Goal: Transaction & Acquisition: Book appointment/travel/reservation

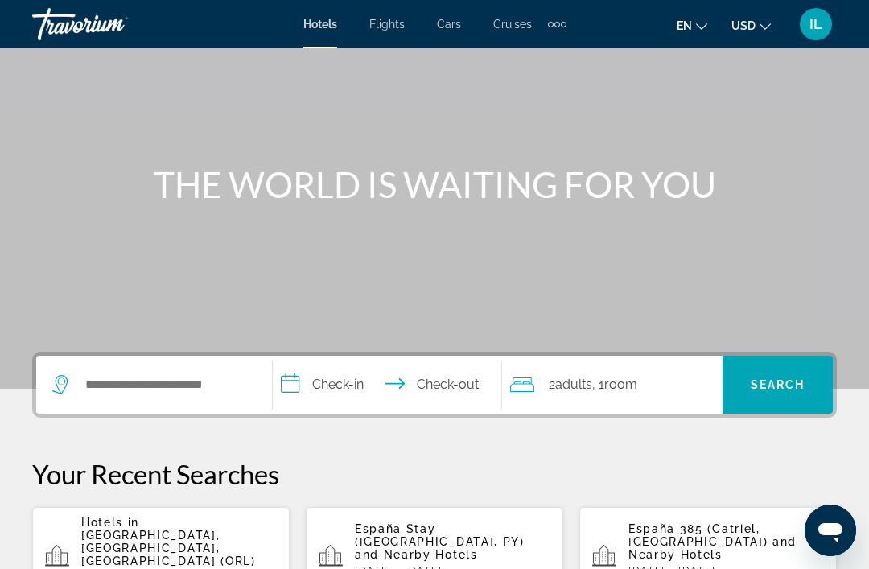
scroll to position [113, 0]
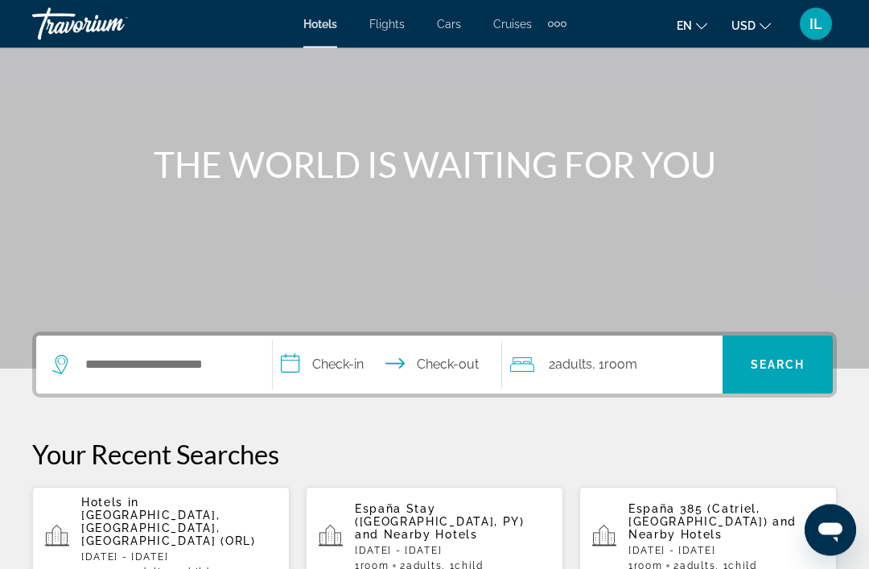
click at [111, 345] on div "Search widget" at bounding box center [154, 365] width 204 height 58
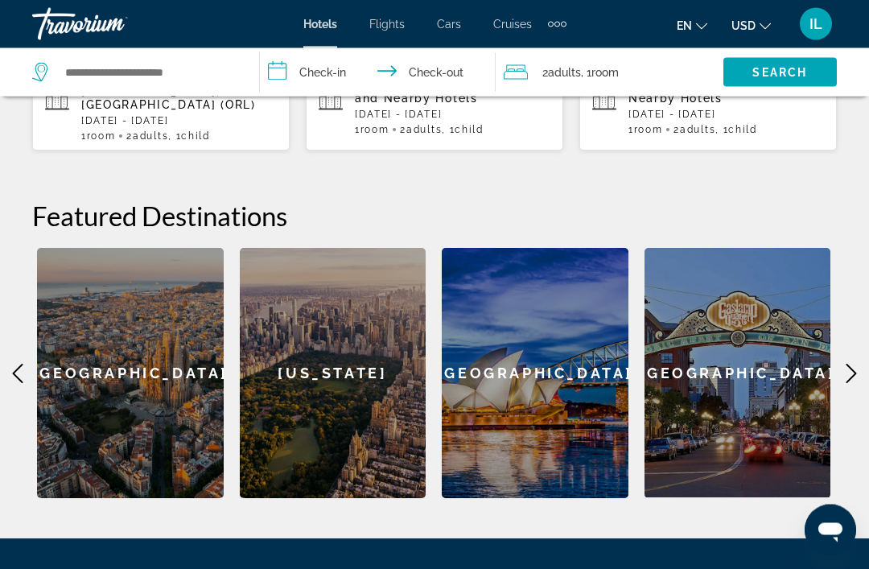
scroll to position [547, 0]
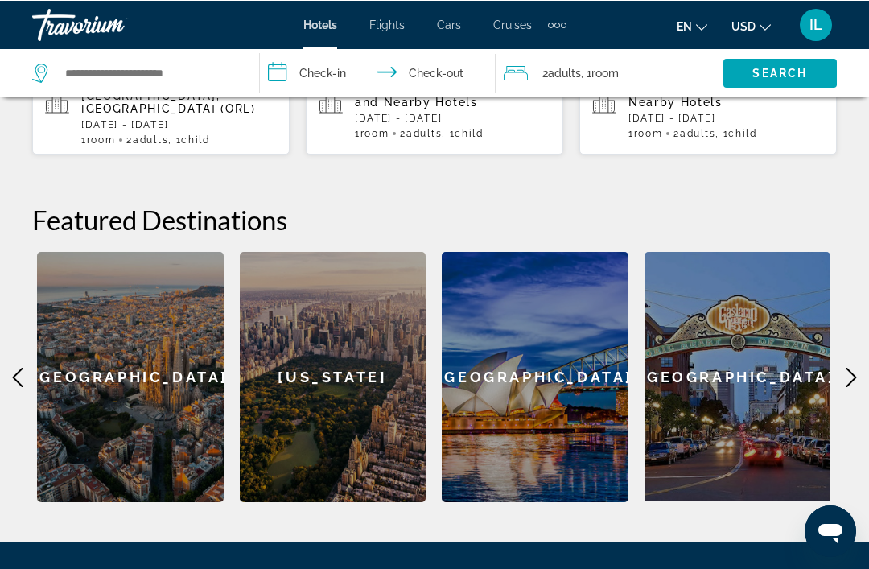
click at [857, 367] on icon "Main content" at bounding box center [851, 376] width 19 height 19
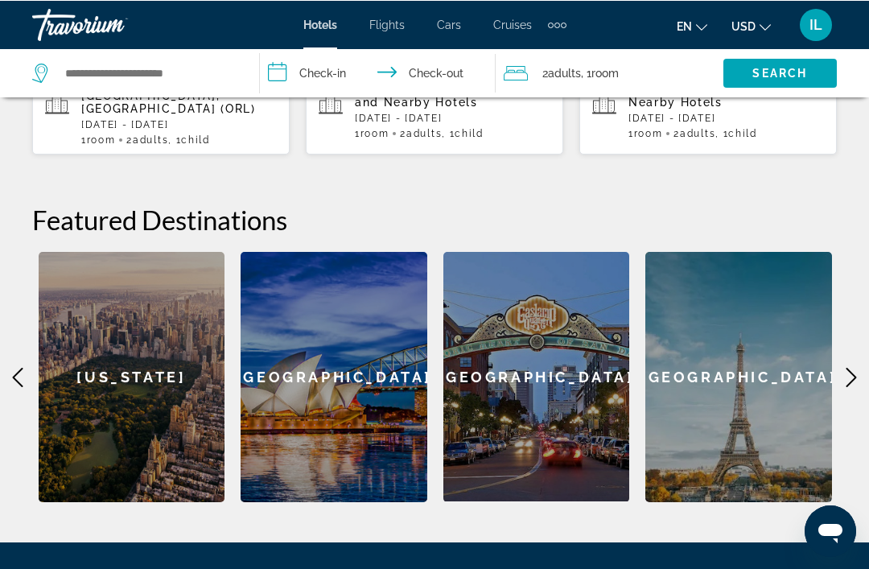
click at [844, 367] on icon "Main content" at bounding box center [851, 376] width 19 height 19
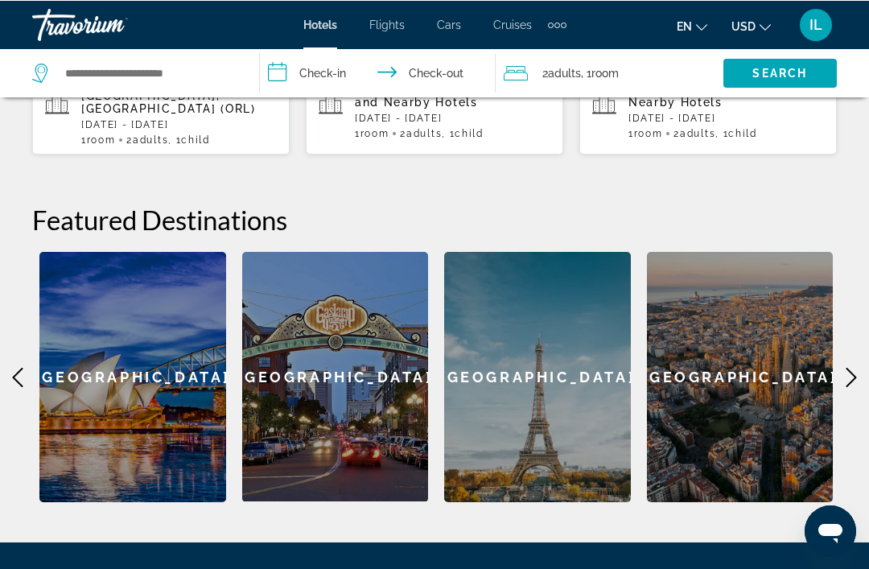
click at [859, 367] on icon "Main content" at bounding box center [851, 376] width 19 height 19
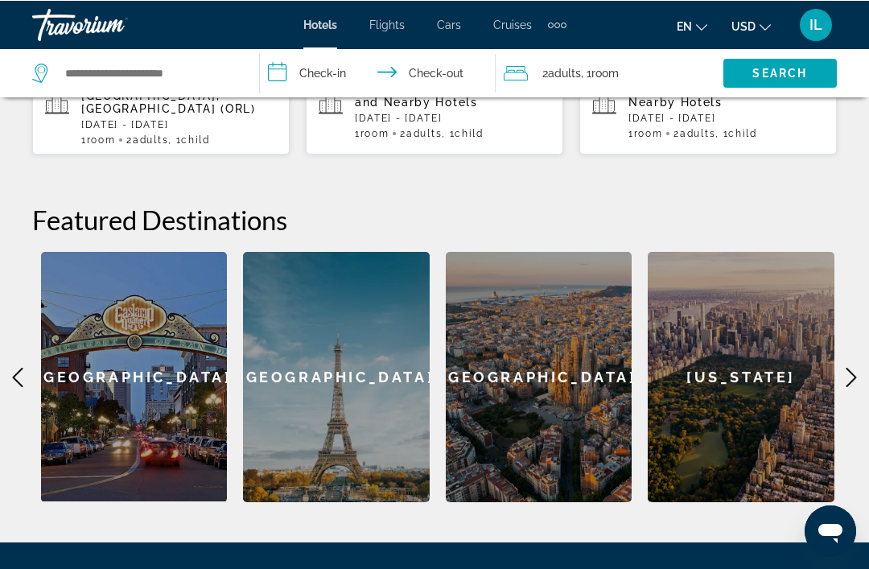
click at [862, 341] on div "**********" at bounding box center [434, 200] width 869 height 603
click at [852, 367] on icon "Main content" at bounding box center [851, 376] width 10 height 19
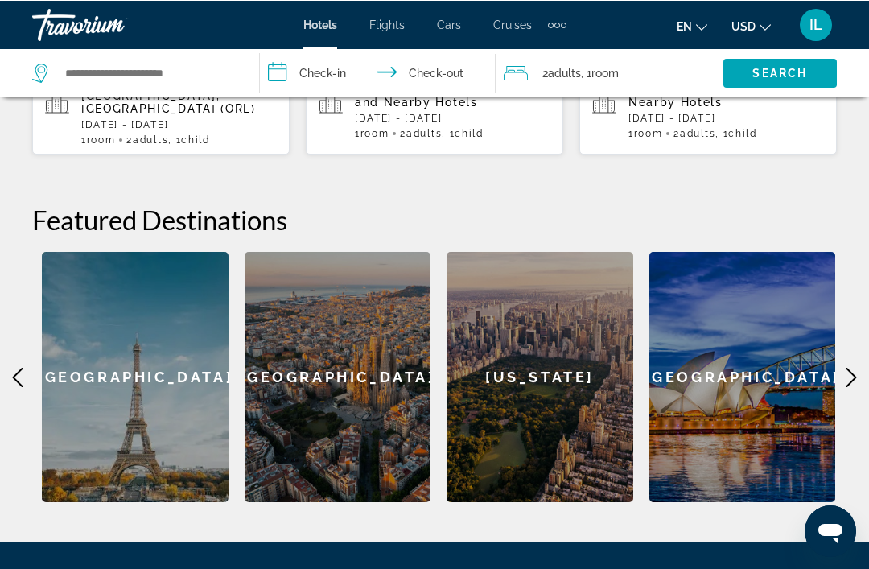
click at [573, 395] on div "[US_STATE]" at bounding box center [540, 376] width 187 height 250
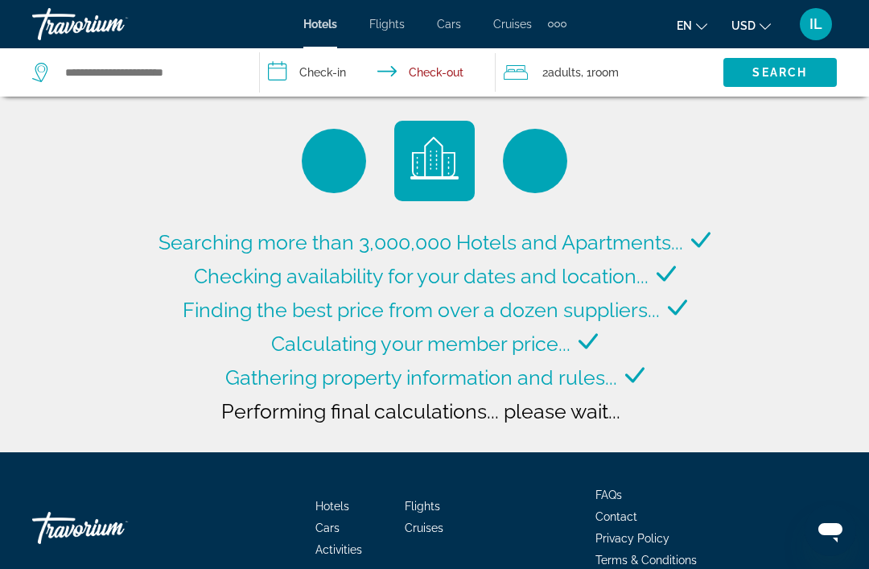
type input "**********"
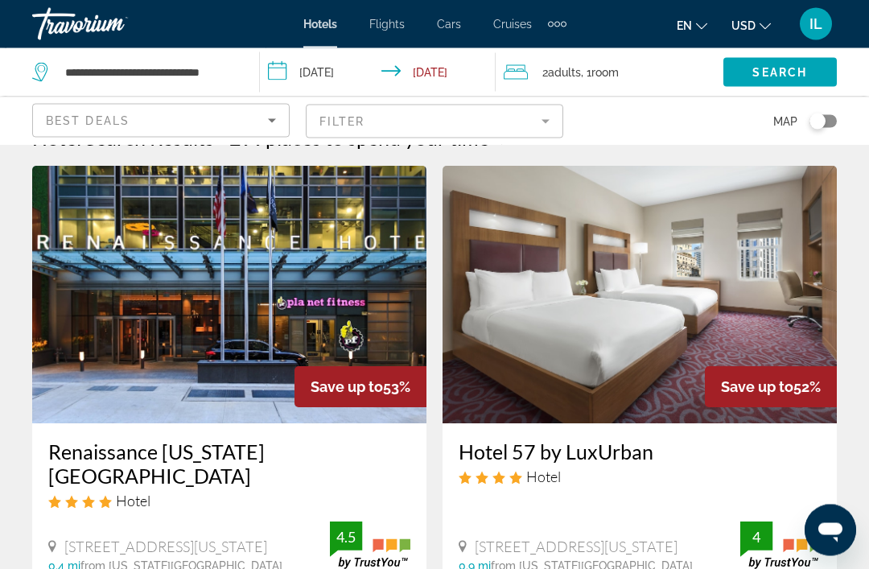
scroll to position [31, 0]
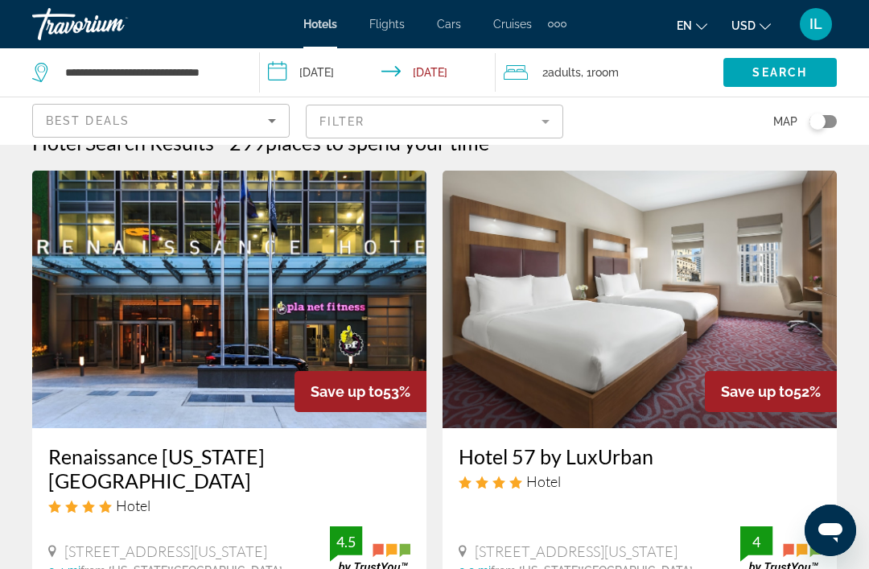
click at [764, 324] on img "Main content" at bounding box center [640, 299] width 394 height 257
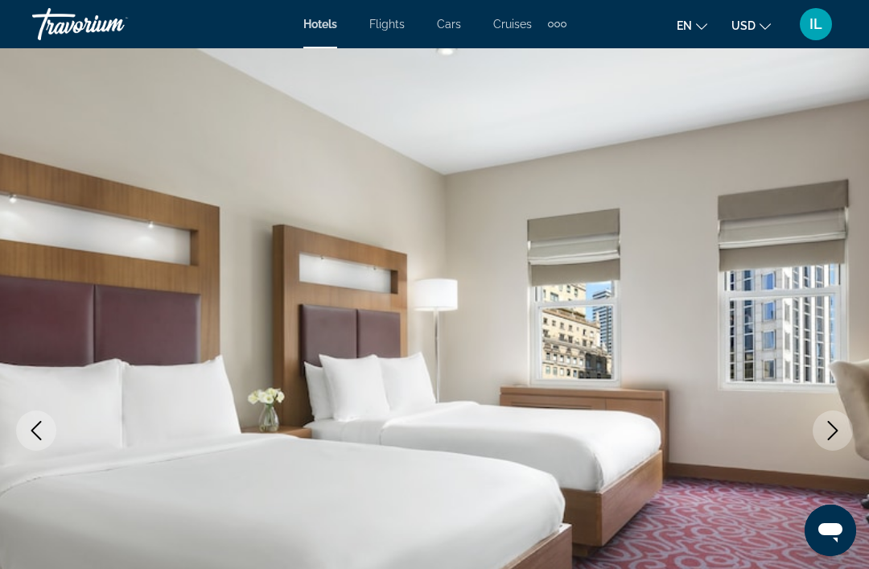
click at [833, 428] on icon "Next image" at bounding box center [832, 430] width 19 height 19
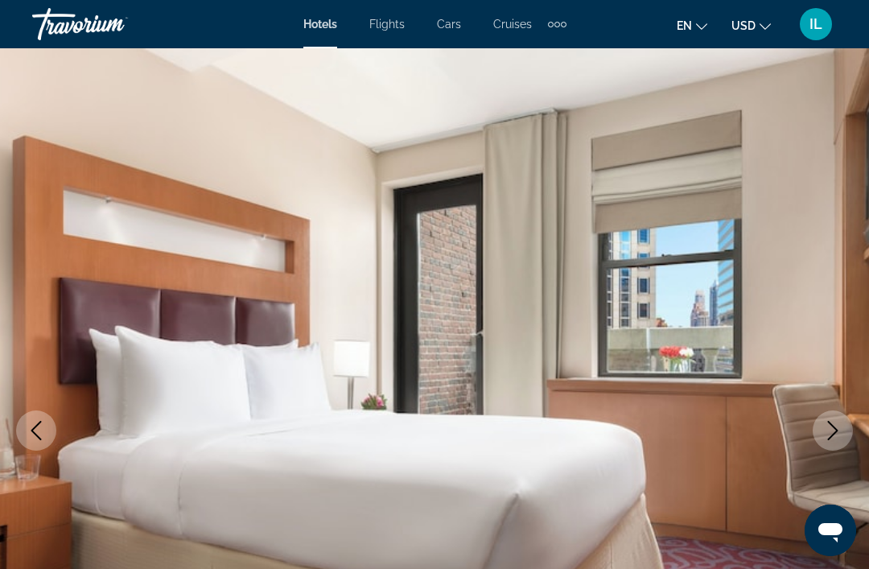
click at [838, 434] on icon "Next image" at bounding box center [832, 430] width 19 height 19
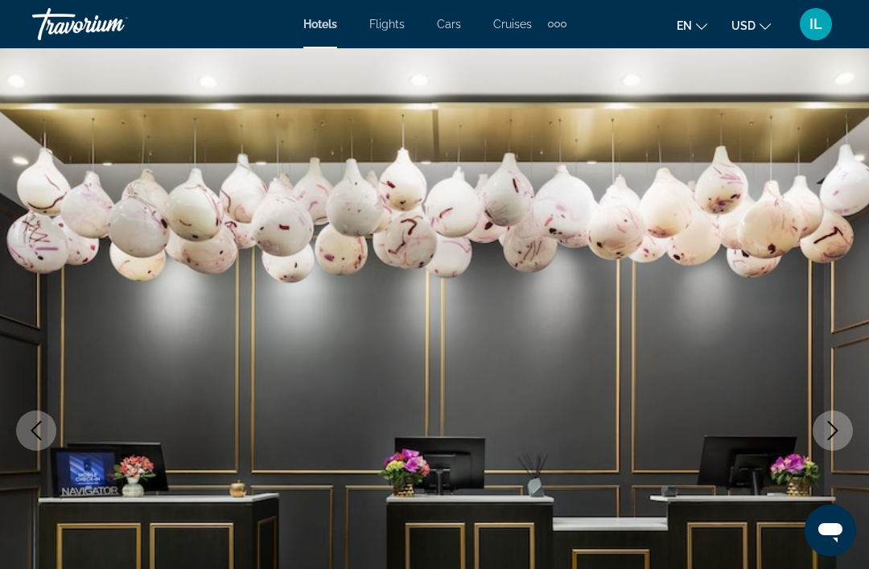
click at [837, 435] on icon "Next image" at bounding box center [832, 430] width 19 height 19
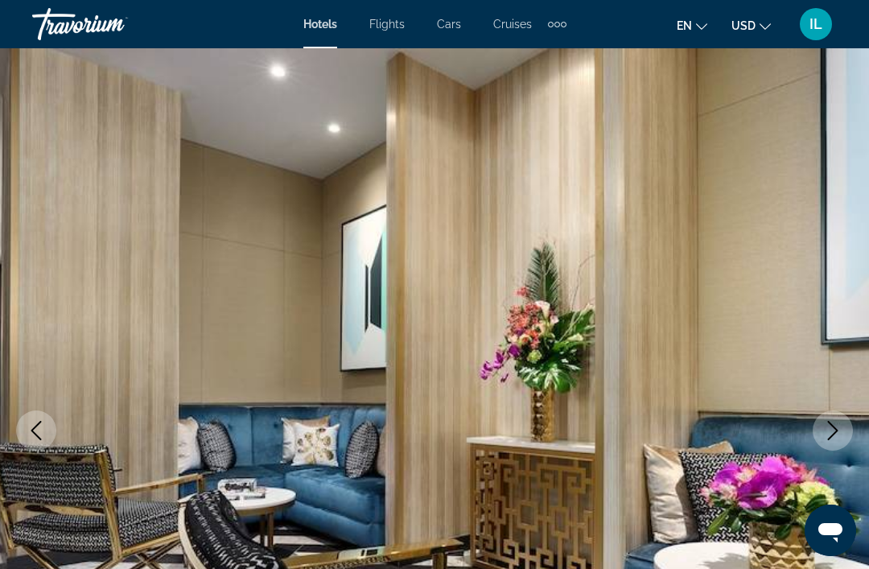
click at [43, 444] on button "Previous image" at bounding box center [36, 430] width 40 height 40
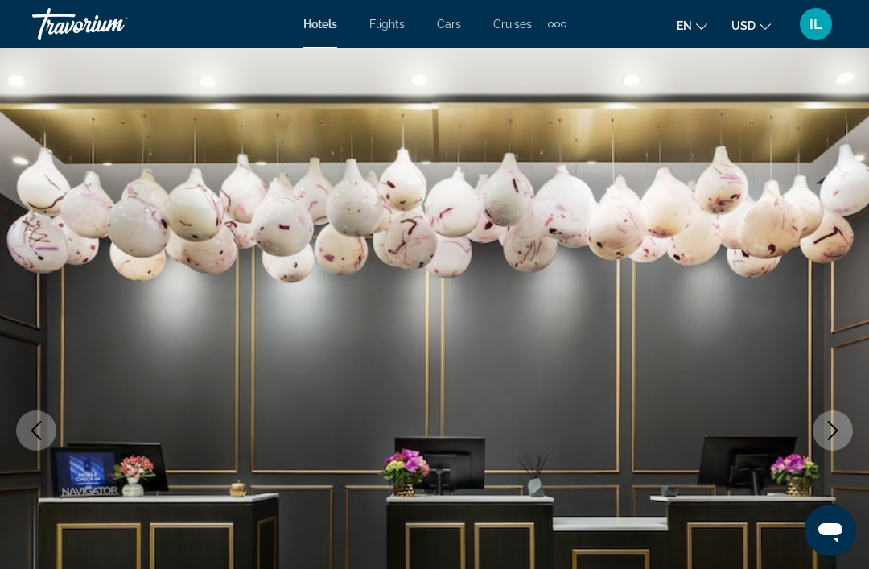
click at [33, 428] on icon "Previous image" at bounding box center [36, 430] width 19 height 19
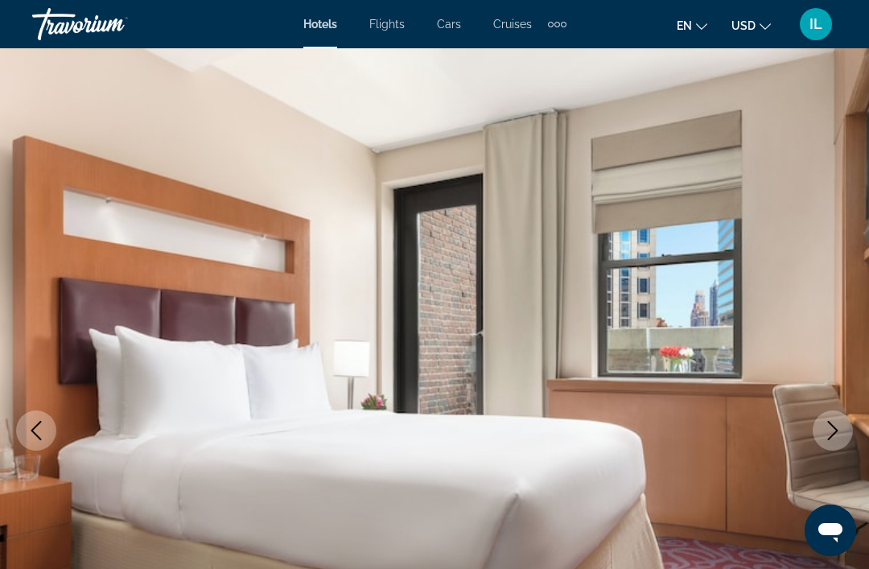
click at [834, 424] on icon "Next image" at bounding box center [832, 430] width 19 height 19
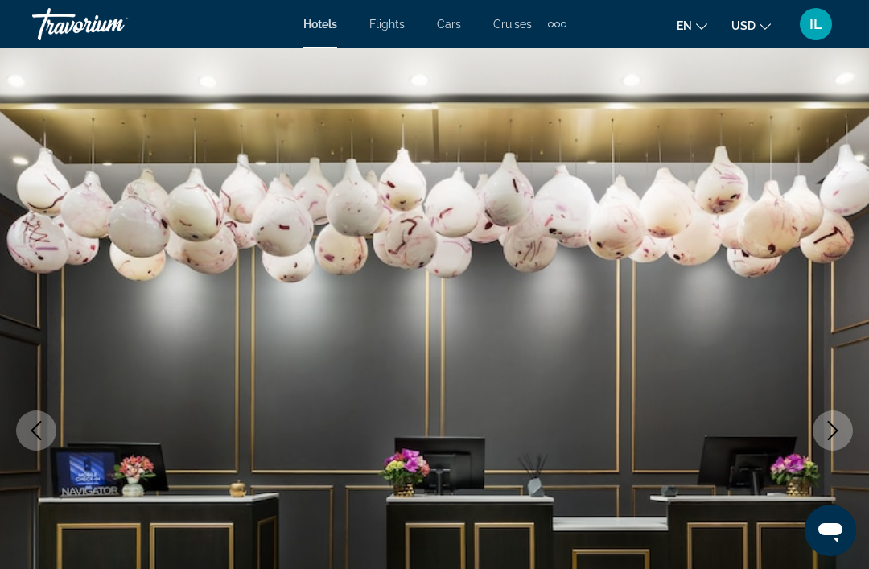
click at [835, 426] on icon "Next image" at bounding box center [832, 430] width 19 height 19
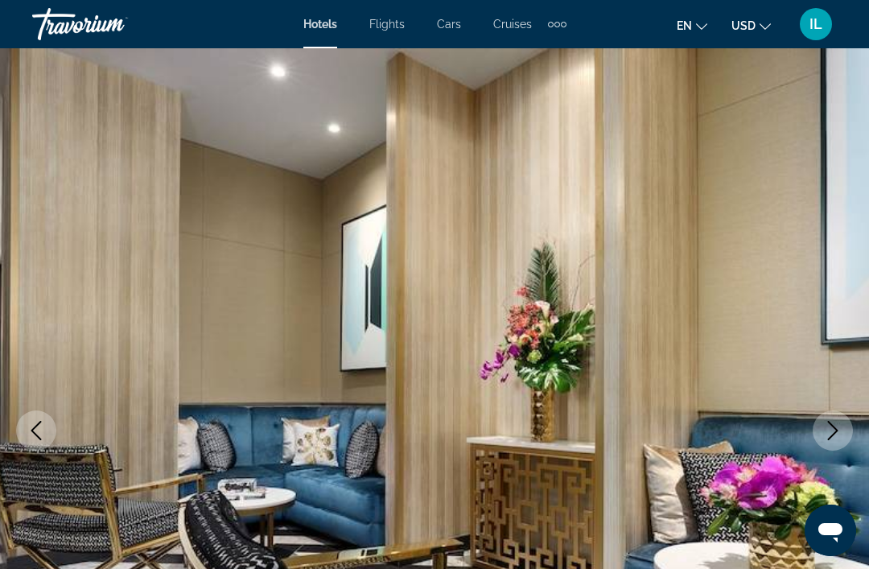
click at [834, 428] on icon "Next image" at bounding box center [833, 430] width 10 height 19
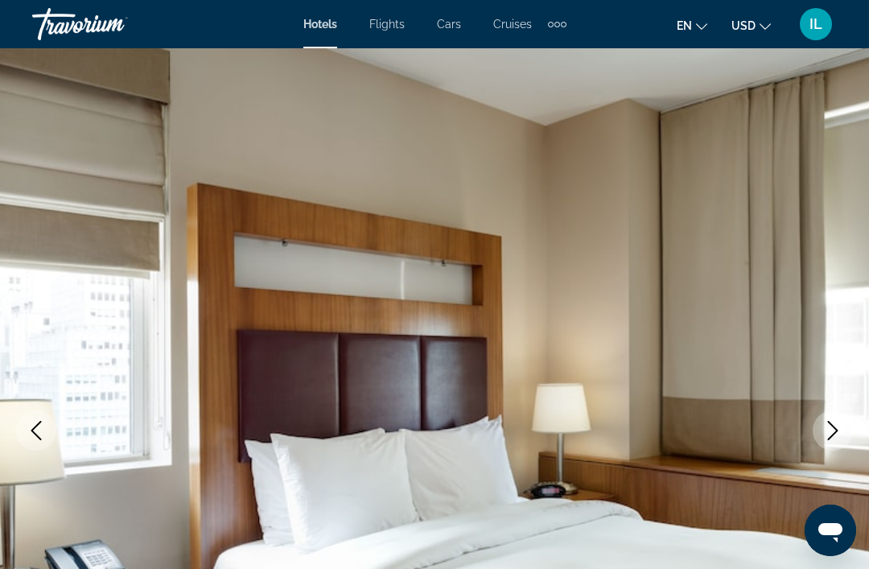
click at [830, 433] on icon "Next image" at bounding box center [832, 430] width 19 height 19
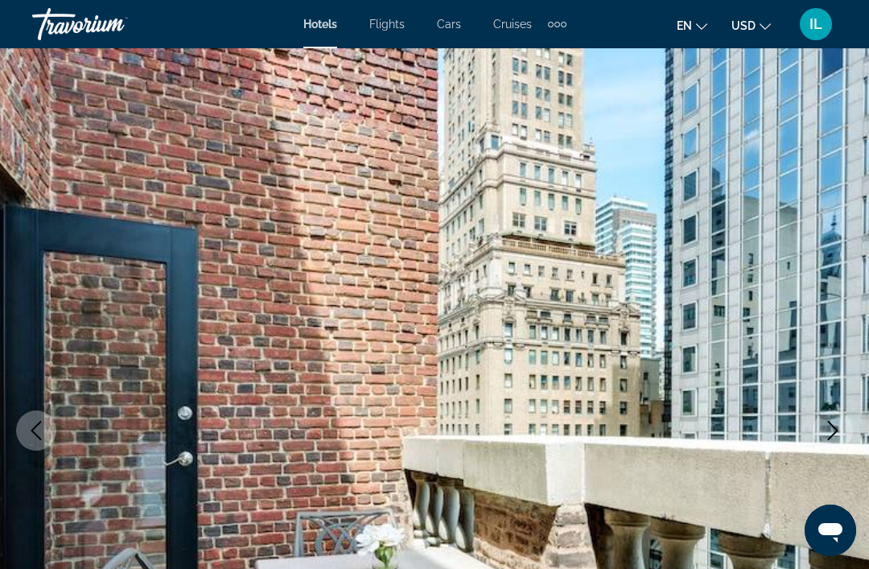
click at [831, 426] on icon "Next image" at bounding box center [832, 430] width 19 height 19
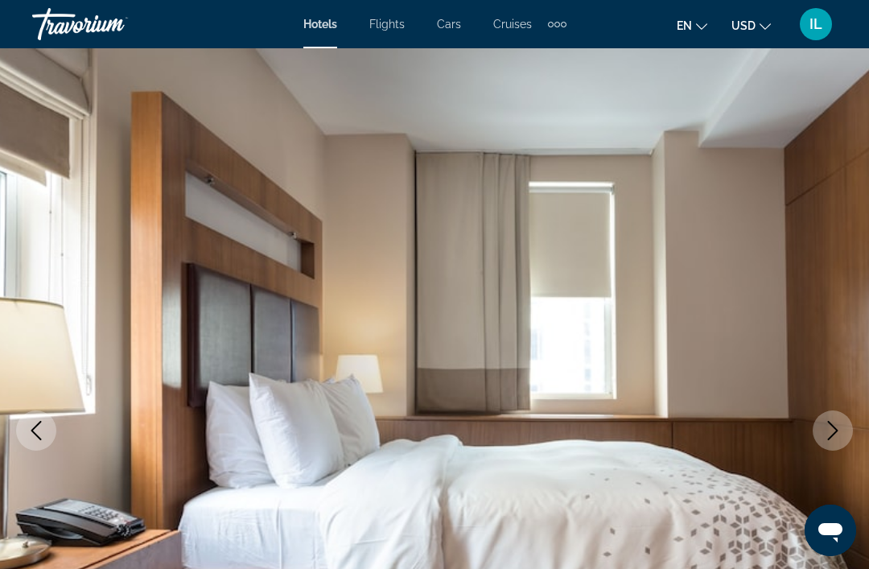
click at [830, 429] on icon "Next image" at bounding box center [832, 430] width 19 height 19
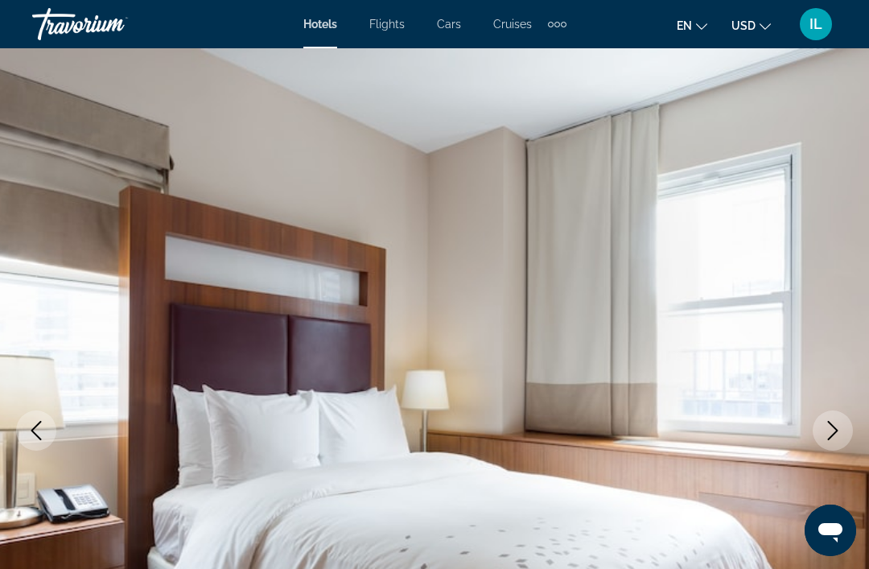
click at [832, 430] on icon "Next image" at bounding box center [832, 430] width 19 height 19
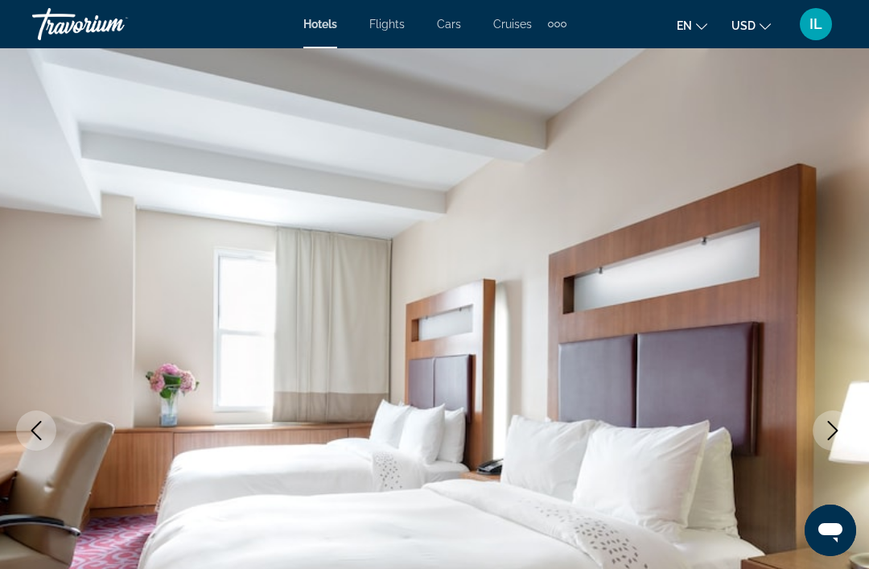
click at [845, 428] on button "Next image" at bounding box center [833, 430] width 40 height 40
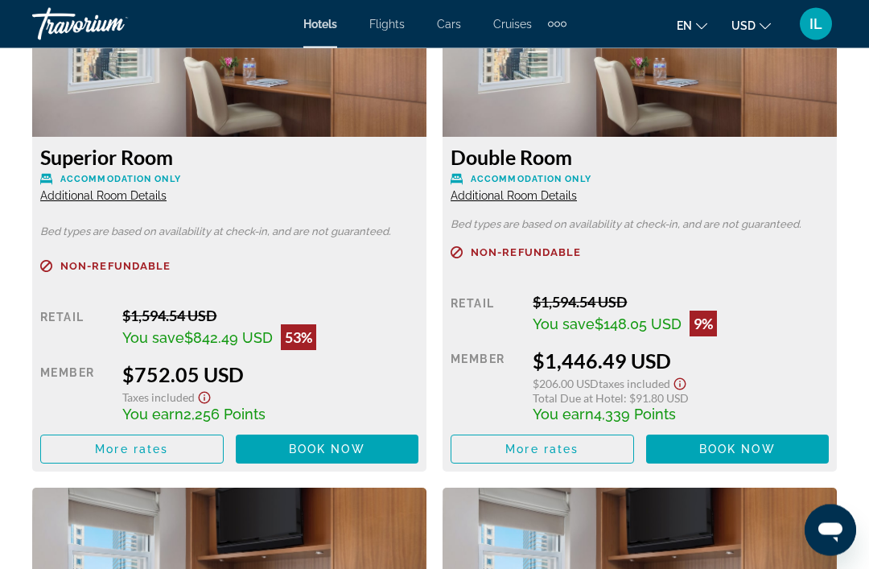
scroll to position [2622, 0]
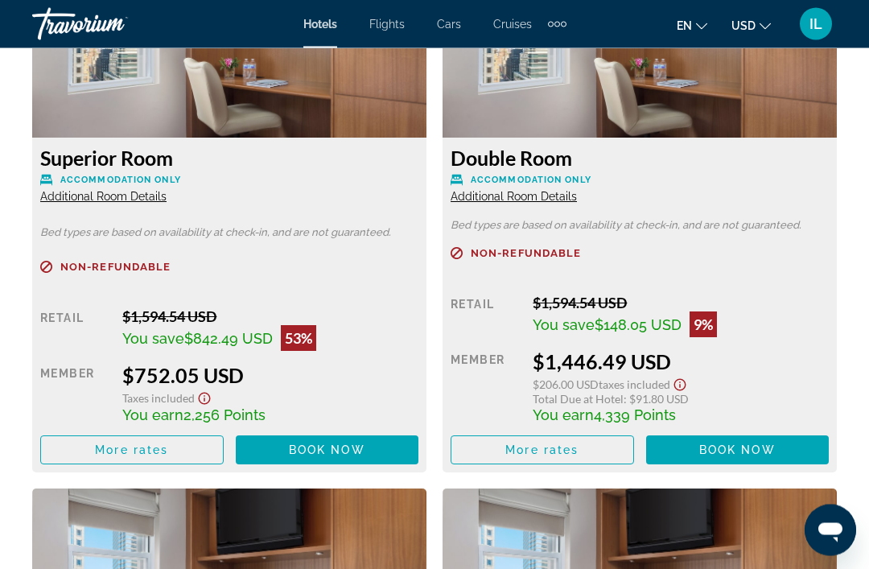
click at [352, 466] on span "Main content" at bounding box center [327, 450] width 183 height 39
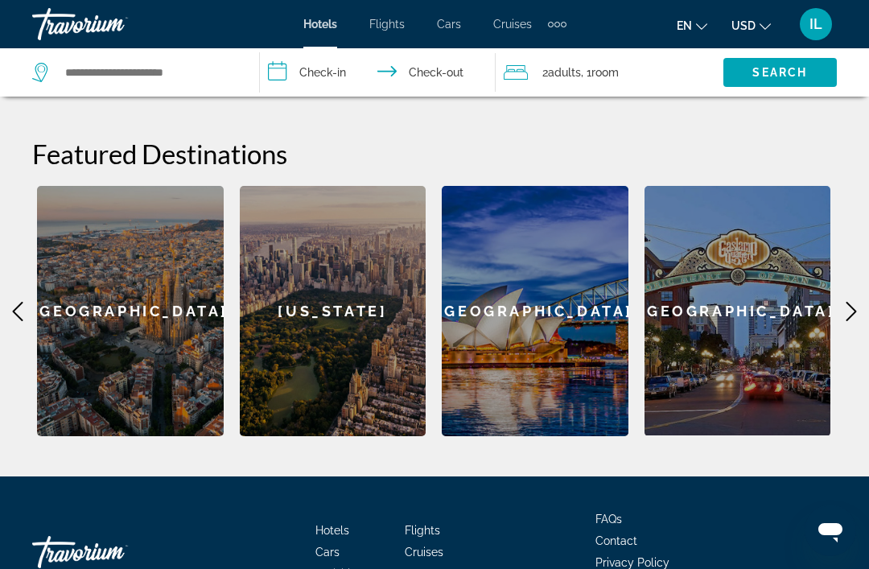
scroll to position [611, 0]
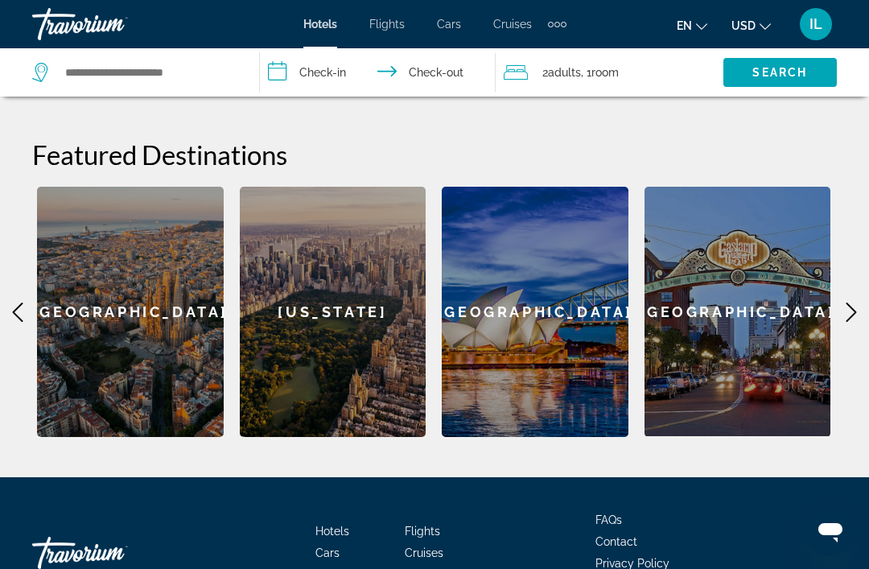
click at [847, 303] on icon "Main content" at bounding box center [851, 312] width 10 height 19
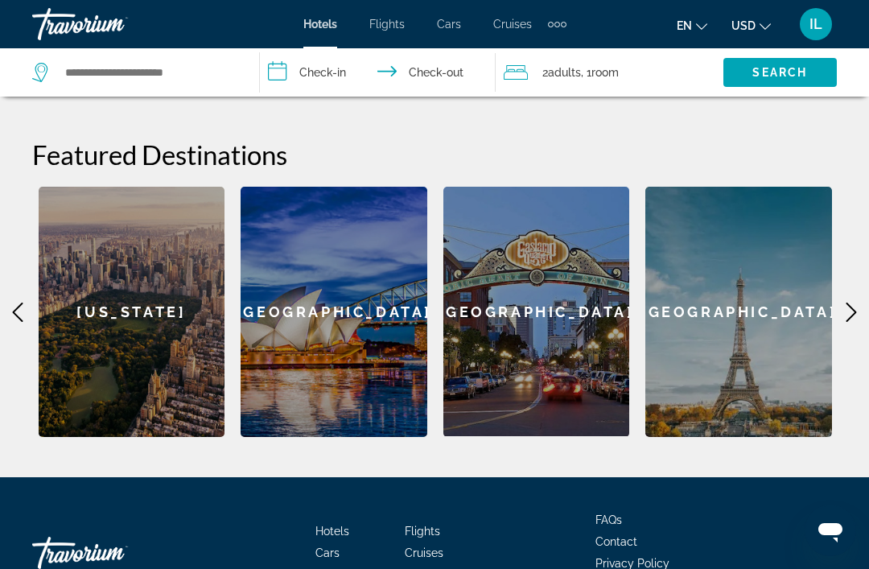
click at [851, 303] on icon "Main content" at bounding box center [851, 312] width 19 height 19
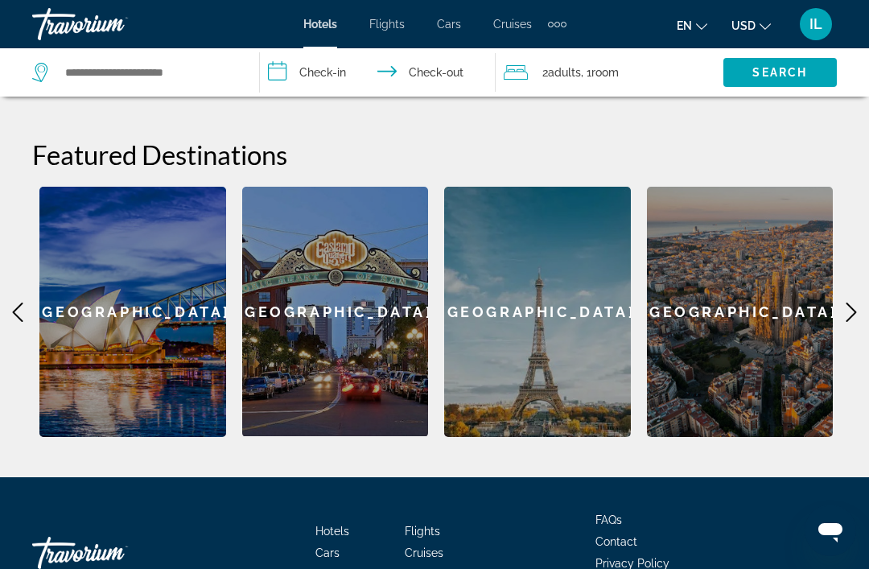
click at [851, 303] on icon "Main content" at bounding box center [851, 312] width 19 height 19
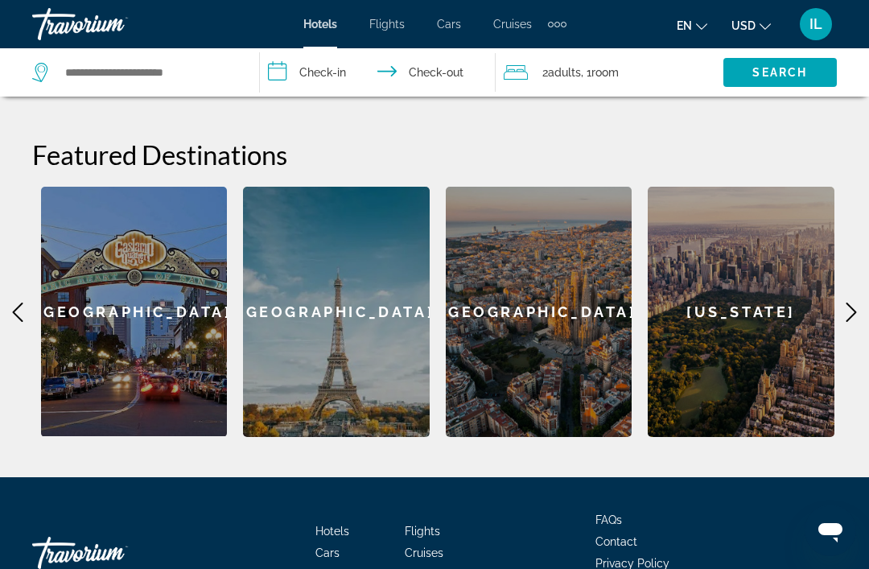
click at [851, 303] on icon "Main content" at bounding box center [851, 312] width 19 height 19
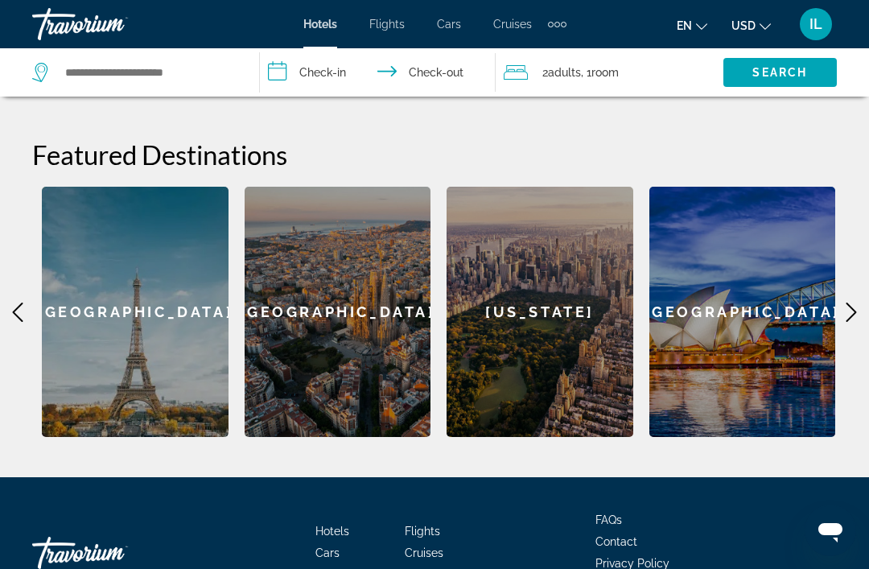
click at [846, 303] on icon "Main content" at bounding box center [851, 312] width 19 height 19
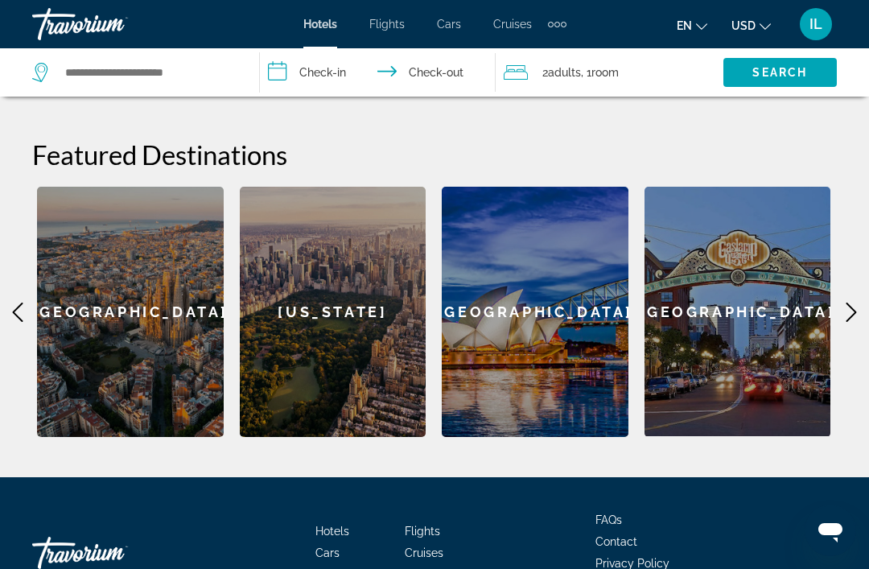
click at [858, 303] on icon "Main content" at bounding box center [851, 312] width 19 height 19
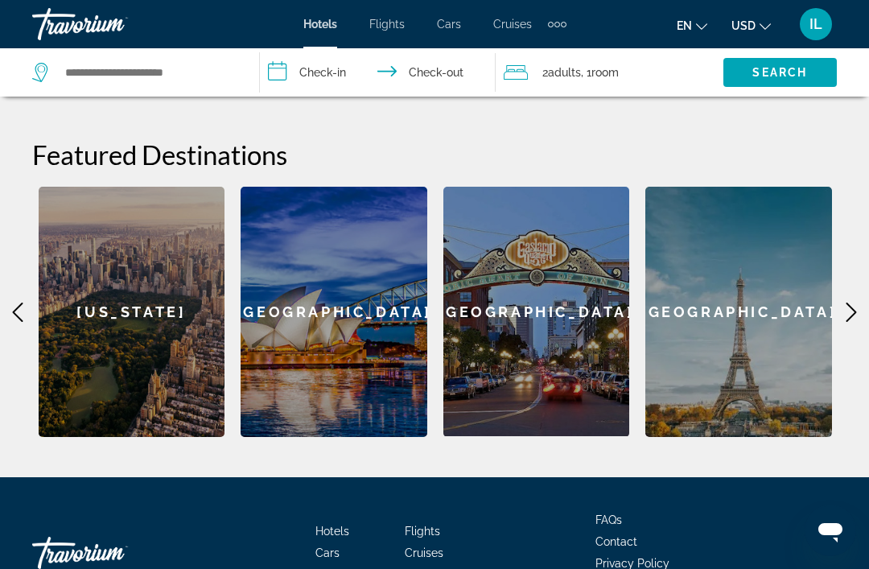
click at [857, 303] on icon "Main content" at bounding box center [851, 312] width 19 height 19
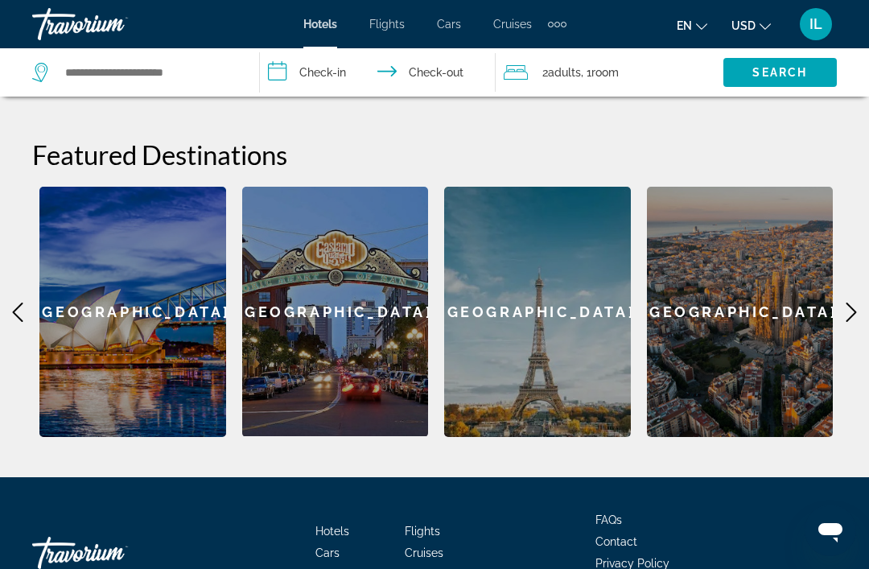
click at [857, 303] on icon "Main content" at bounding box center [851, 312] width 19 height 19
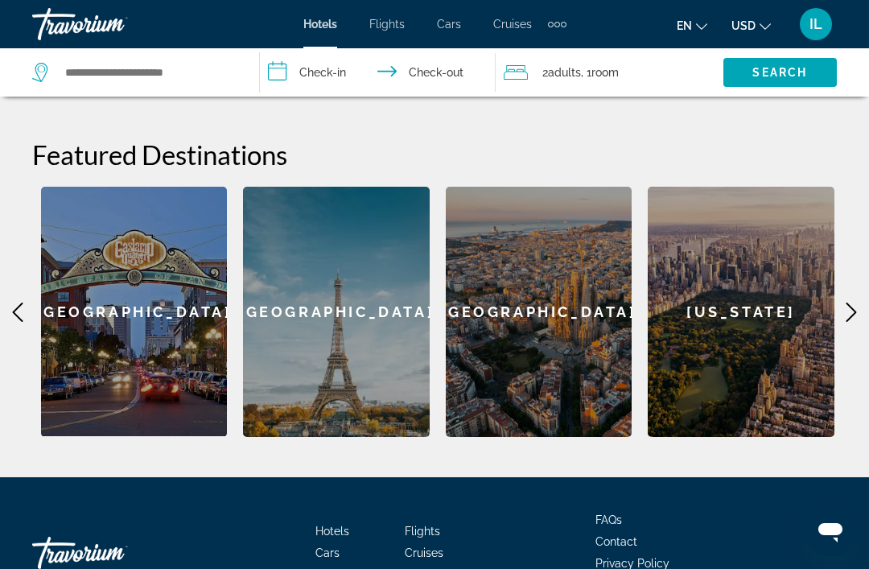
click at [858, 303] on icon "Main content" at bounding box center [851, 312] width 19 height 19
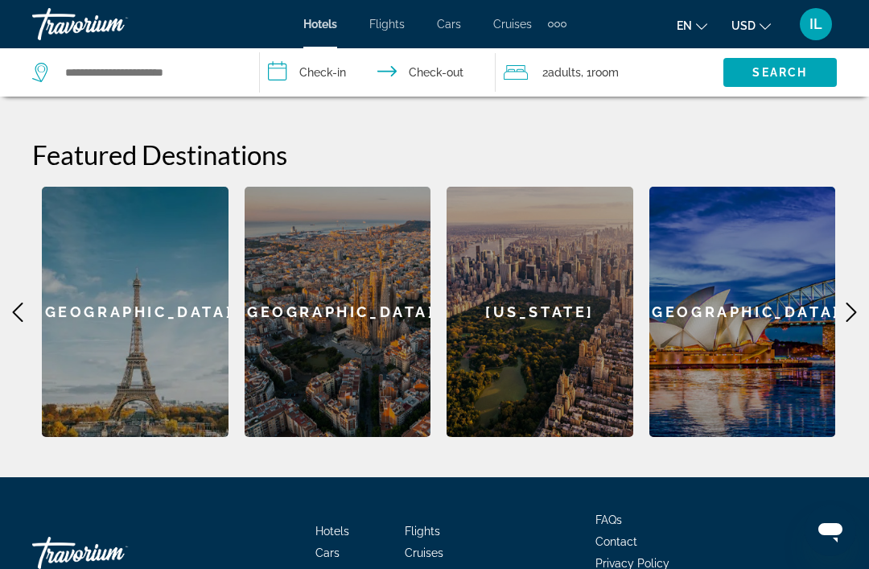
click at [783, 311] on div "[GEOGRAPHIC_DATA]" at bounding box center [742, 312] width 187 height 250
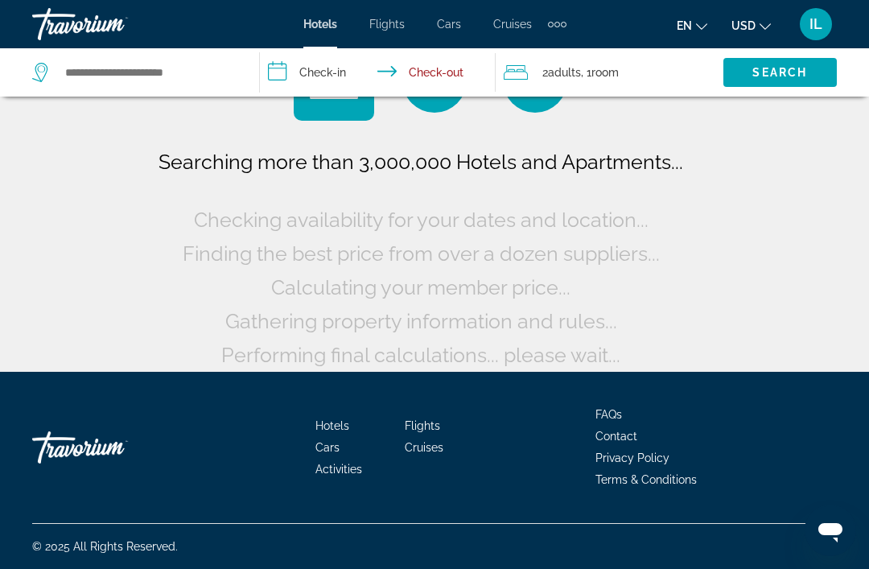
scroll to position [29, 0]
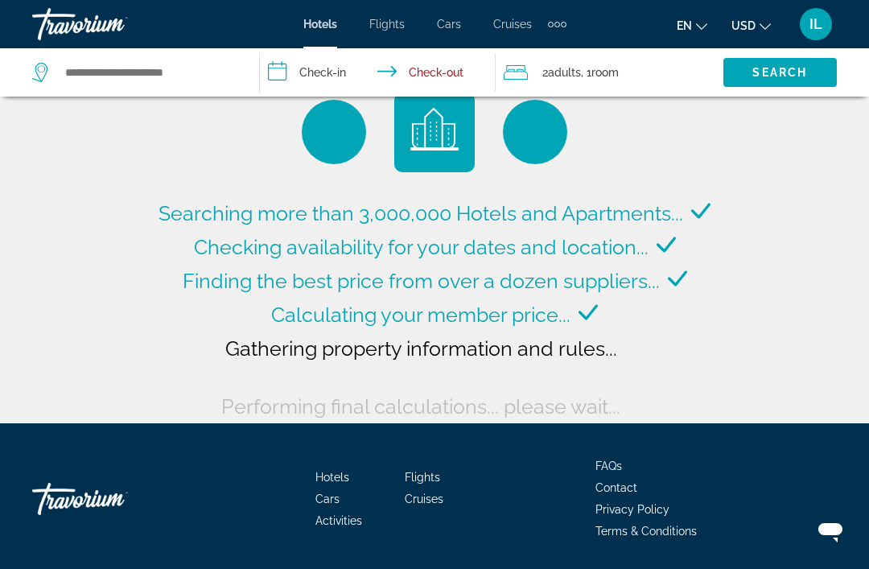
type input "**********"
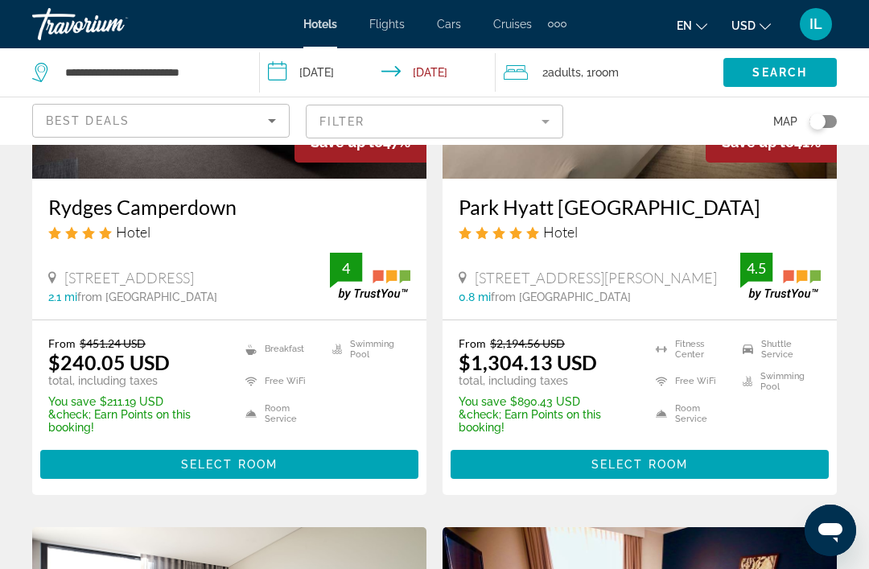
scroll to position [277, 0]
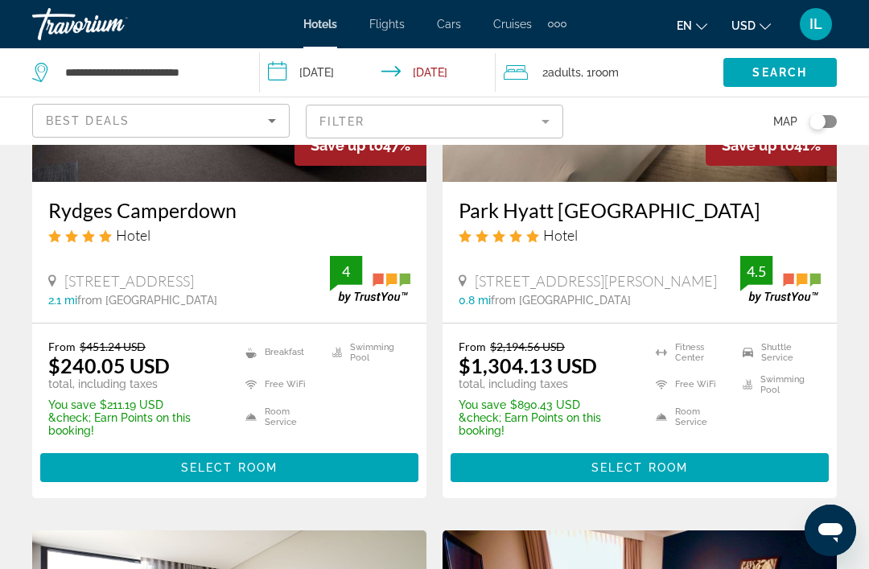
click at [242, 341] on li "Breakfast" at bounding box center [280, 352] width 86 height 24
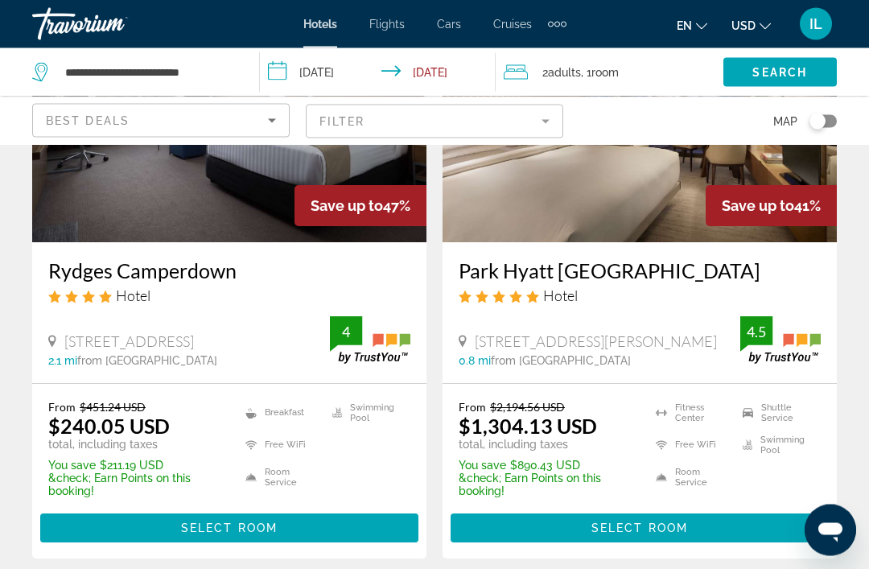
scroll to position [212, 0]
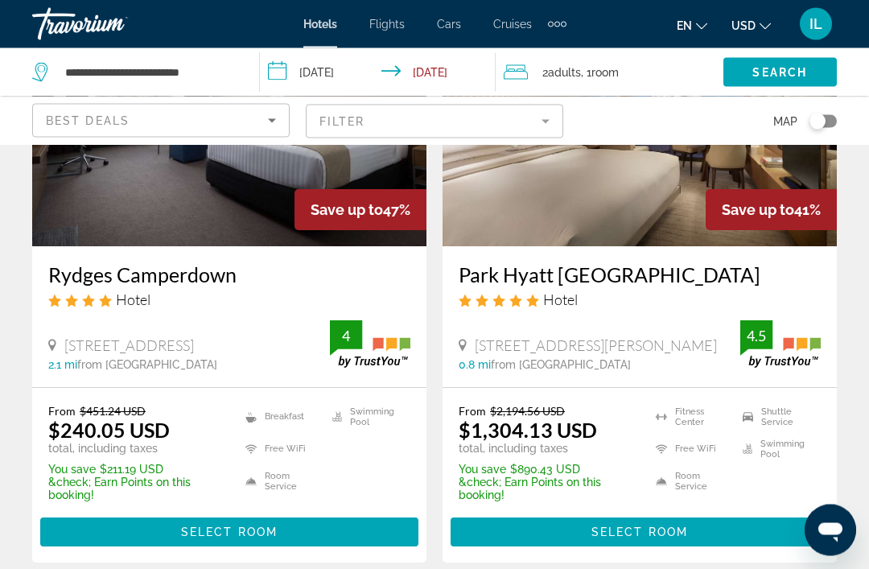
click at [226, 210] on img "Main content" at bounding box center [229, 118] width 394 height 257
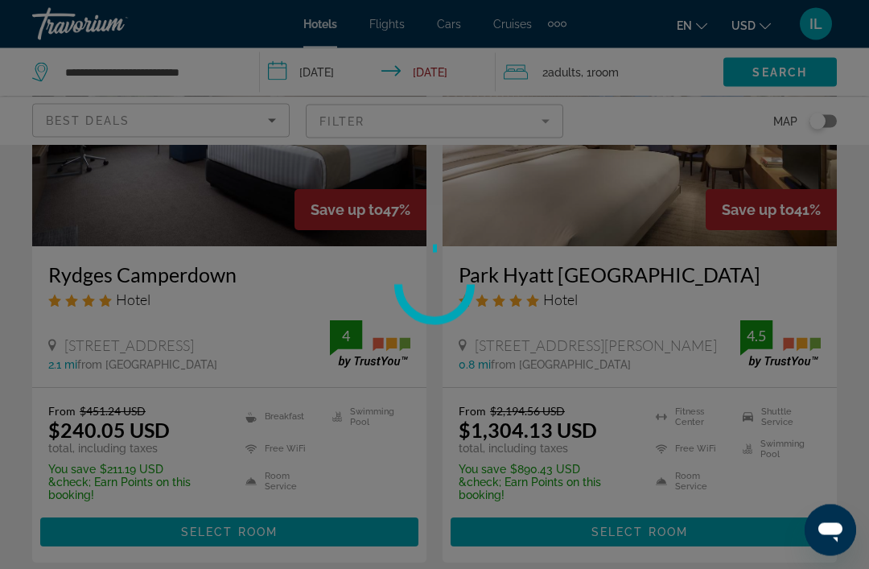
scroll to position [212, 0]
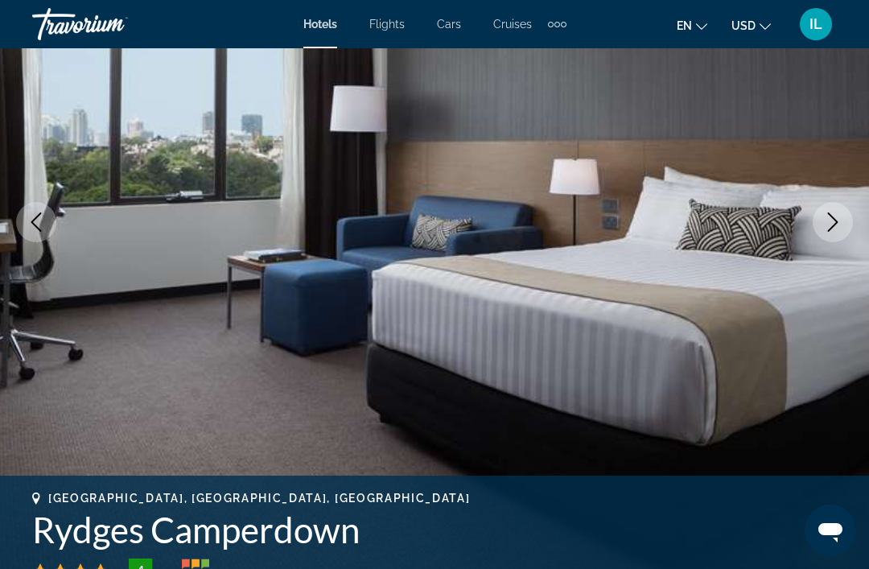
scroll to position [167, 0]
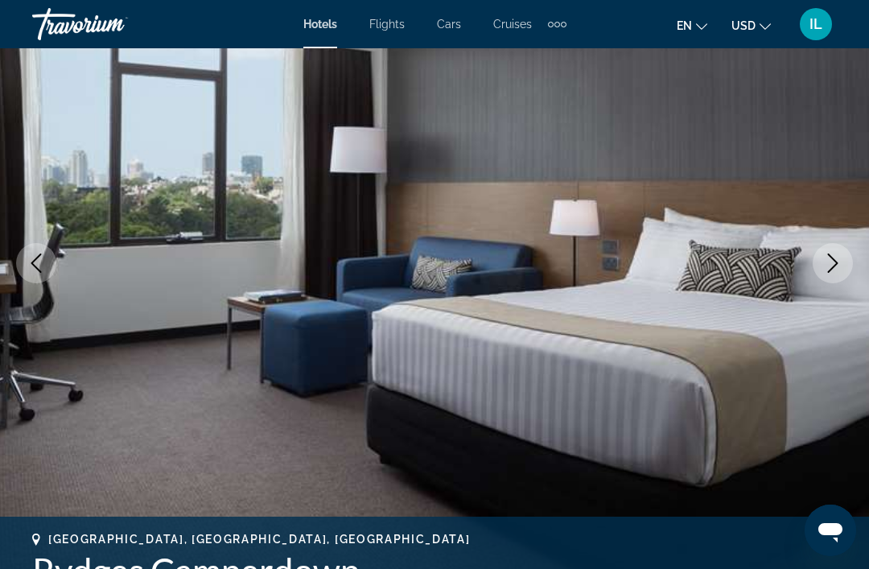
click at [829, 246] on button "Next image" at bounding box center [833, 263] width 40 height 40
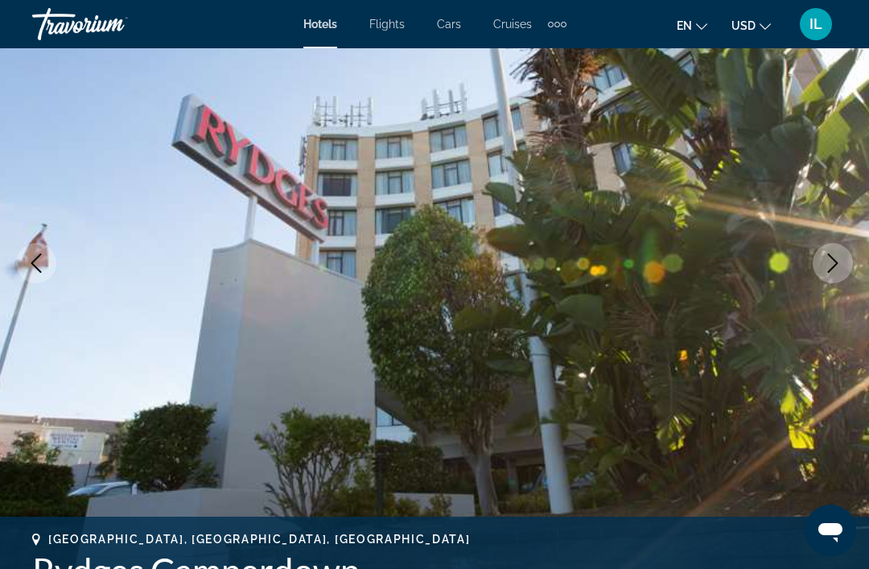
click at [825, 252] on button "Next image" at bounding box center [833, 263] width 40 height 40
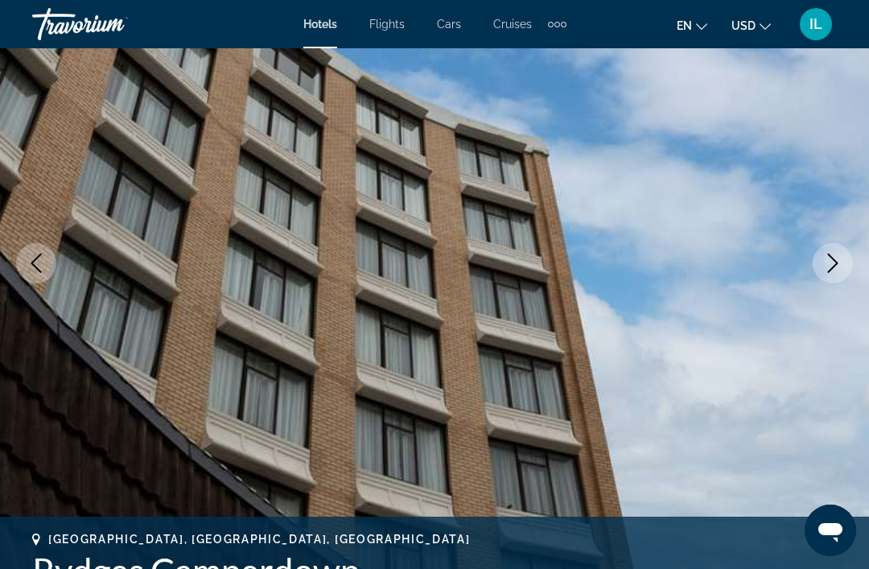
click at [822, 252] on button "Next image" at bounding box center [833, 263] width 40 height 40
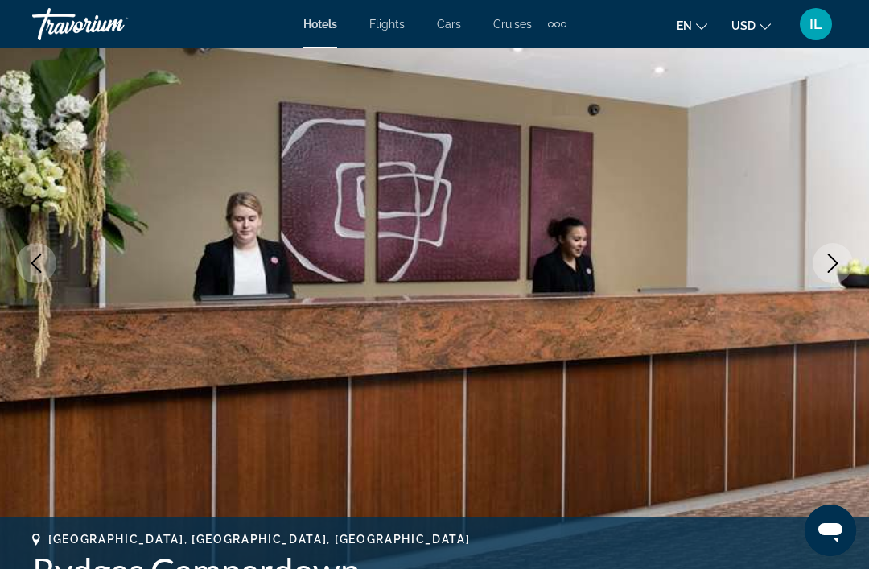
click at [833, 254] on icon "Next image" at bounding box center [832, 262] width 19 height 19
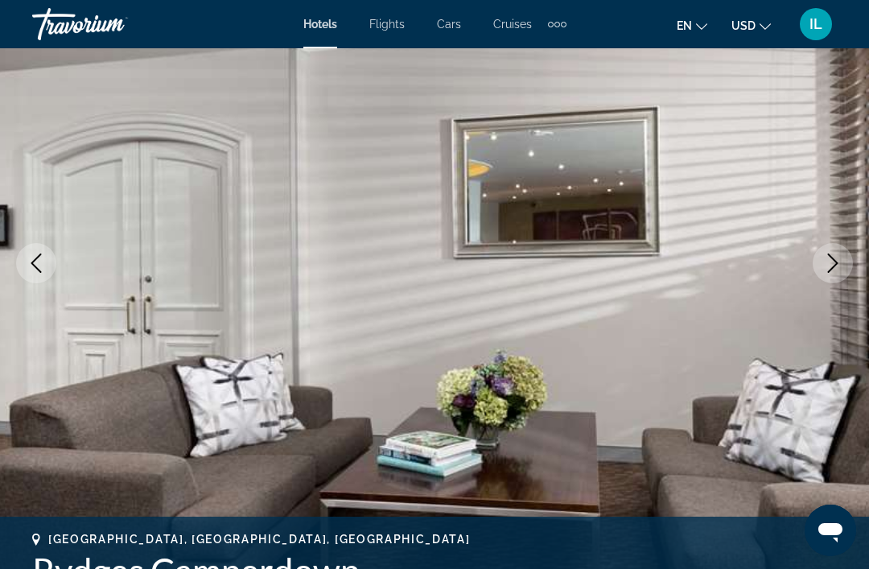
click at [830, 266] on icon "Next image" at bounding box center [832, 262] width 19 height 19
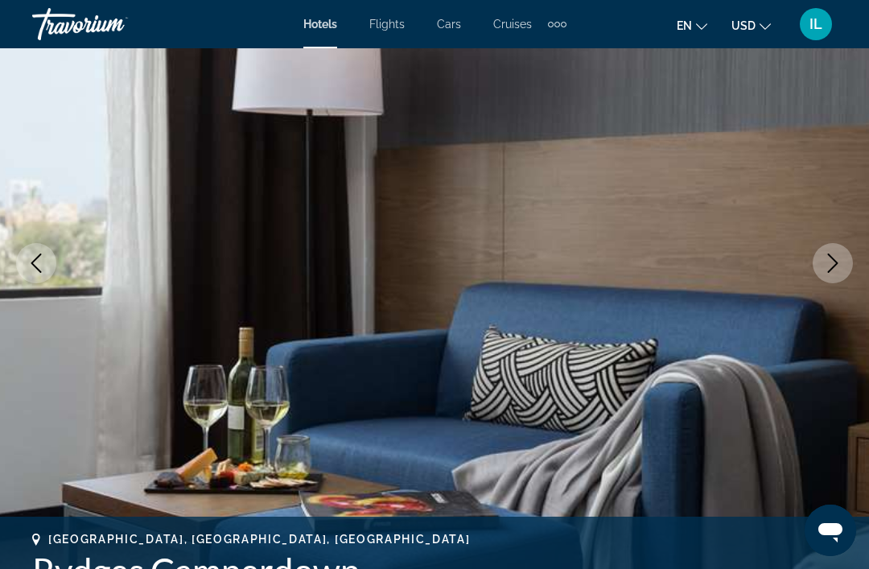
click at [835, 265] on icon "Next image" at bounding box center [833, 262] width 10 height 19
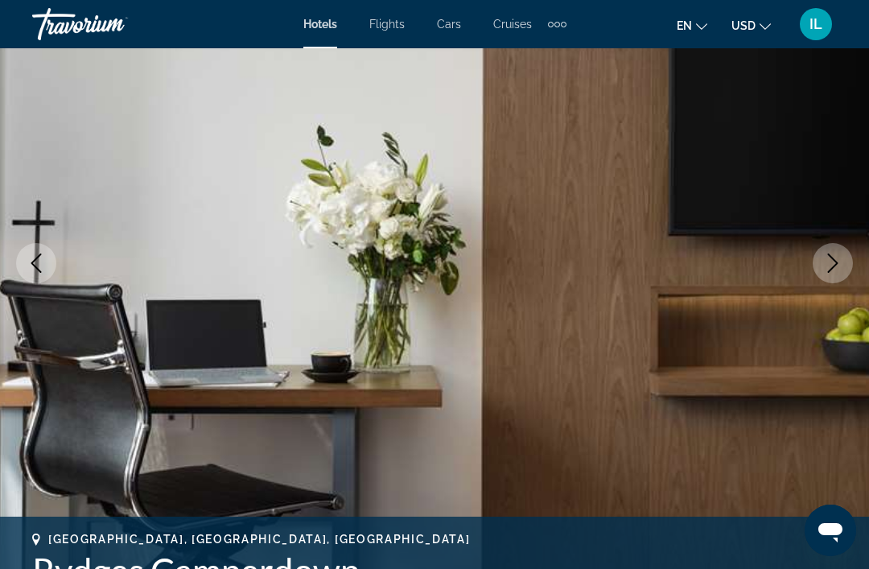
click at [835, 260] on icon "Next image" at bounding box center [832, 262] width 19 height 19
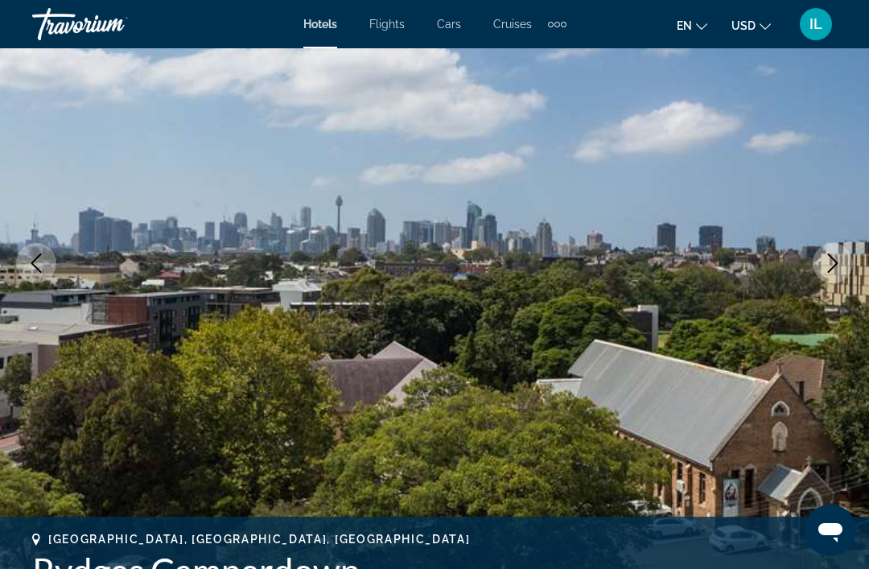
click at [822, 267] on button "Next image" at bounding box center [833, 263] width 40 height 40
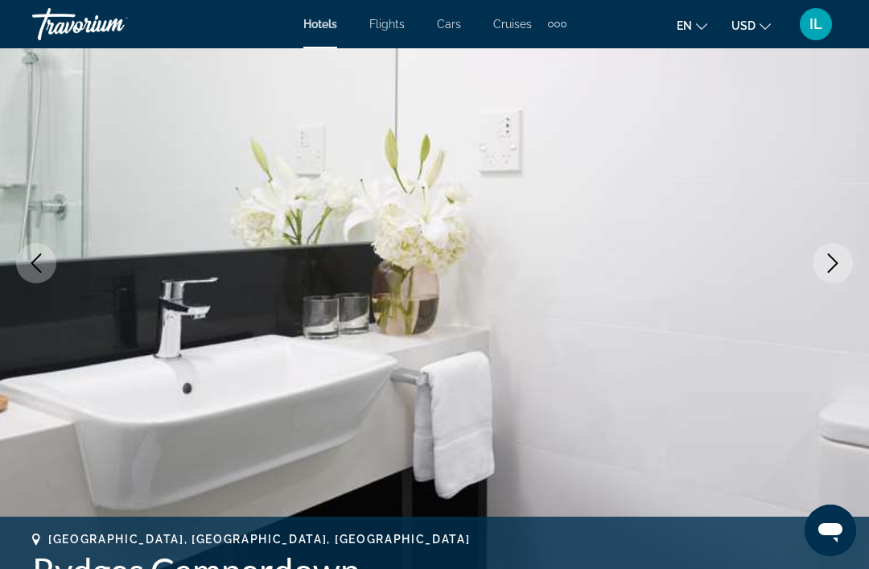
click at [836, 258] on icon "Next image" at bounding box center [832, 262] width 19 height 19
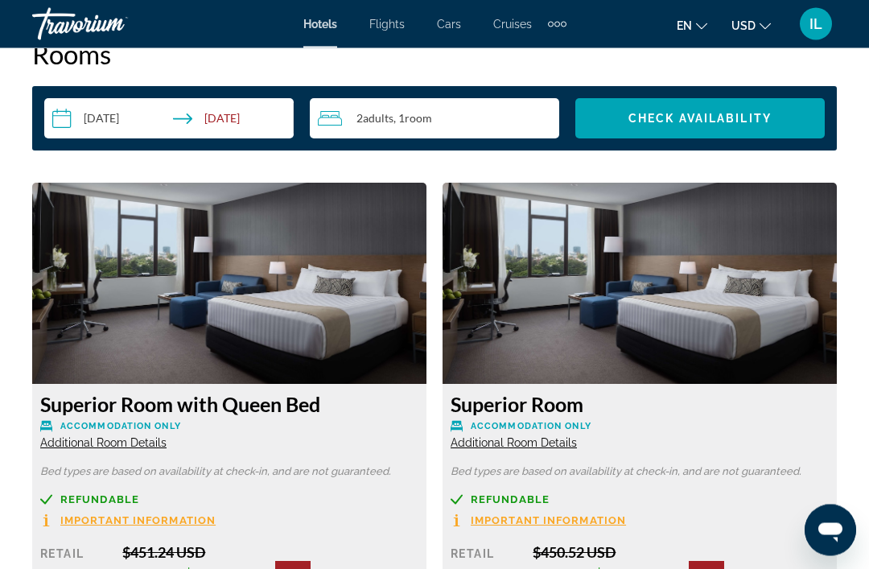
scroll to position [2386, 0]
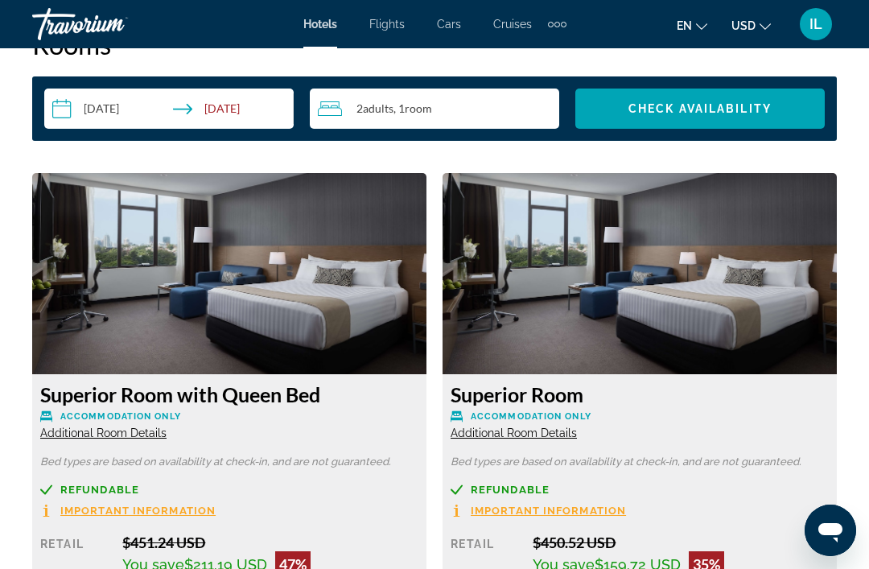
click at [282, 313] on img "Main content" at bounding box center [229, 273] width 394 height 201
click at [304, 314] on img "Main content" at bounding box center [229, 273] width 394 height 201
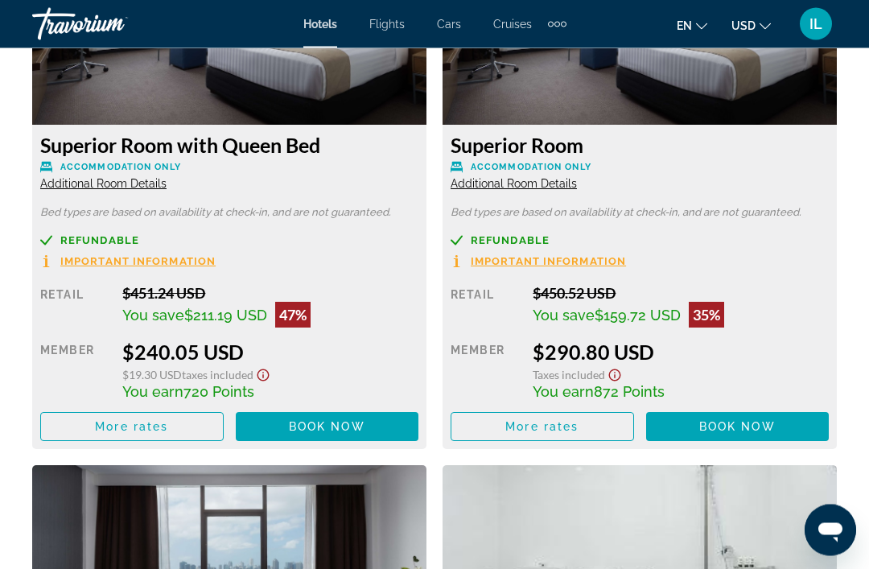
scroll to position [2637, 0]
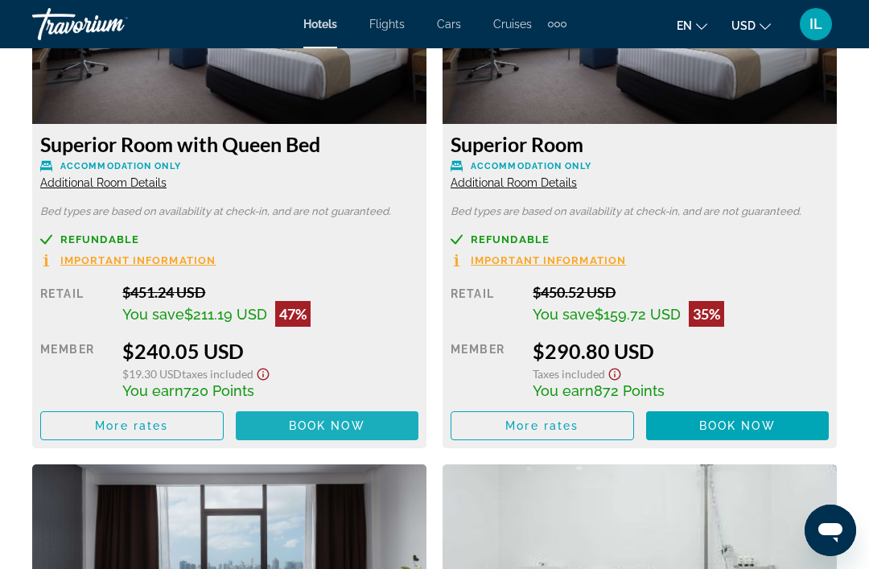
click at [336, 426] on span "Book now" at bounding box center [327, 425] width 76 height 13
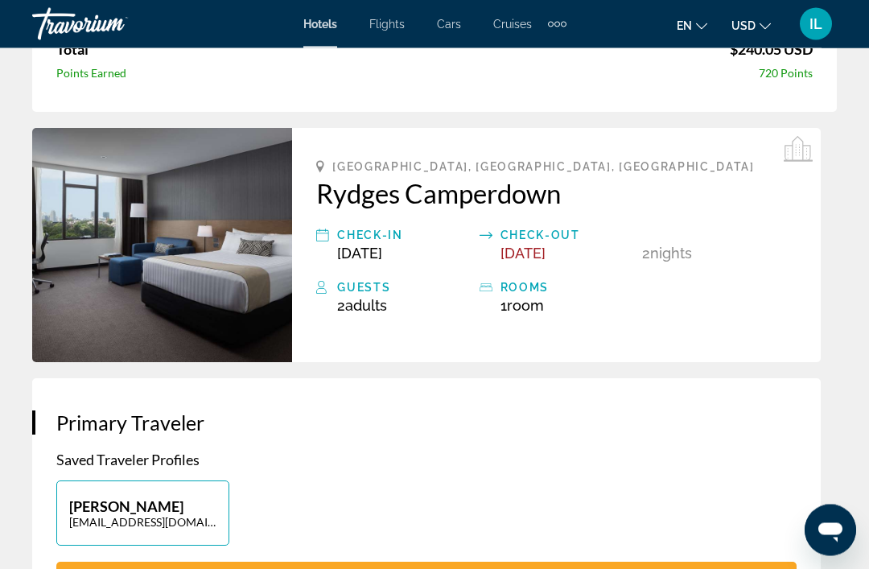
scroll to position [340, 0]
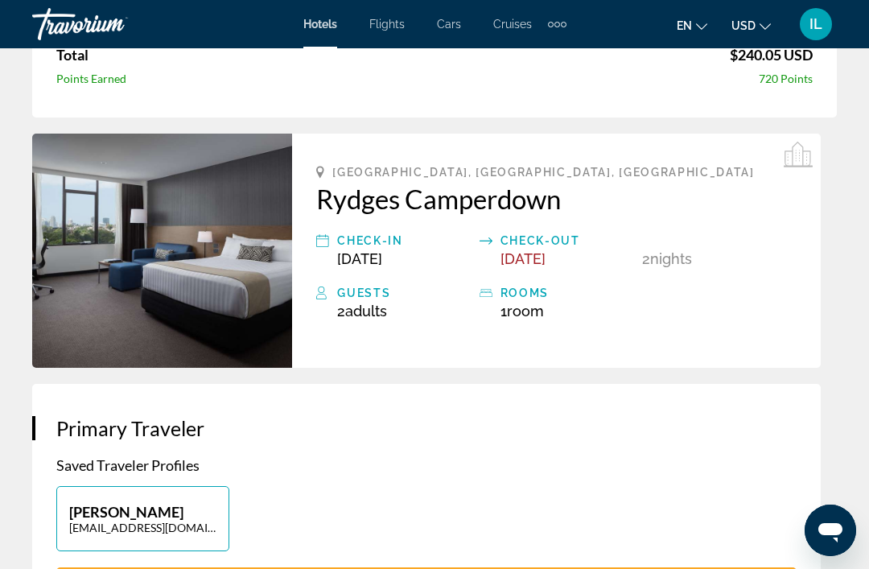
click at [202, 282] on img "Main content" at bounding box center [162, 251] width 260 height 234
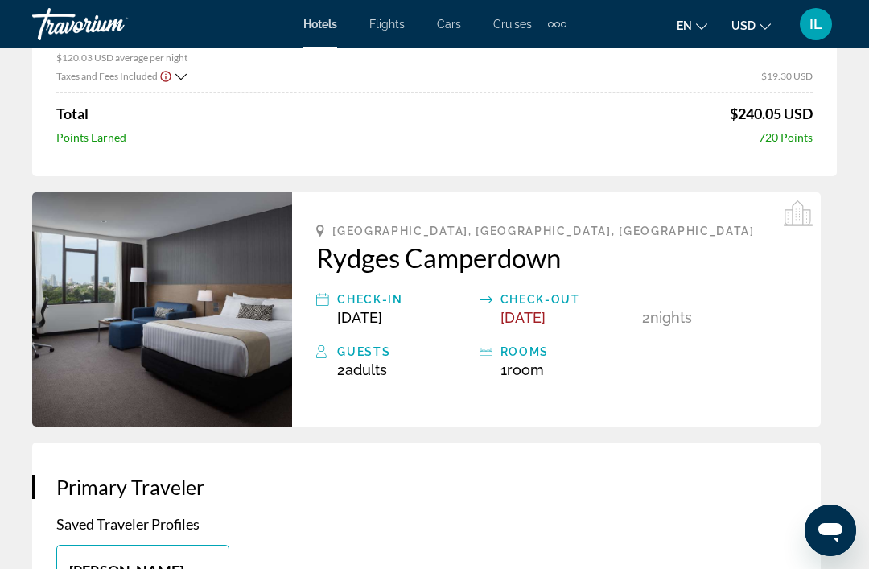
scroll to position [232, 0]
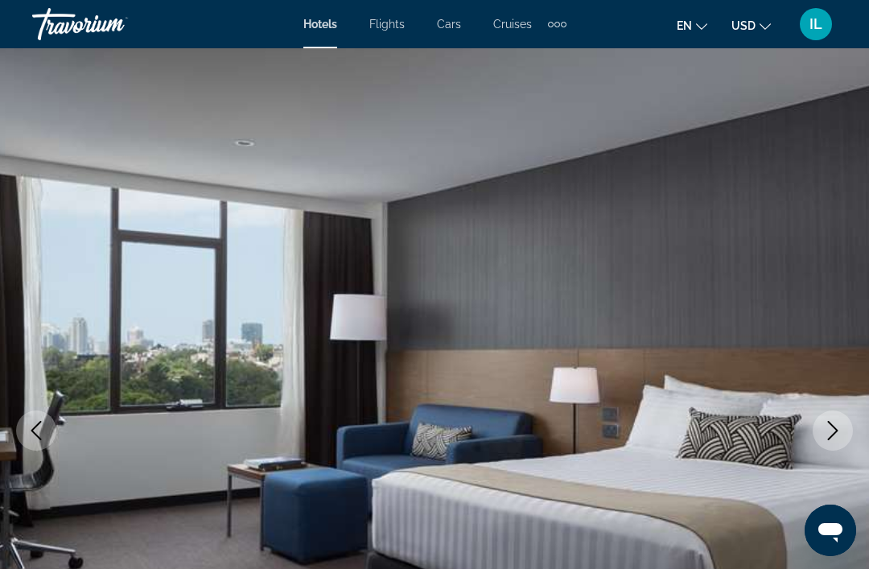
click at [827, 428] on icon "Next image" at bounding box center [832, 430] width 19 height 19
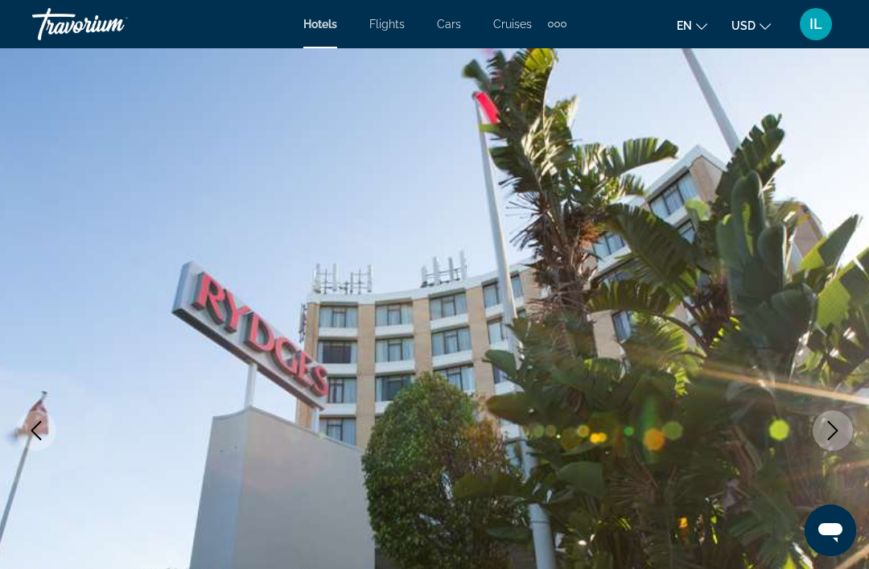
click at [830, 425] on icon "Next image" at bounding box center [832, 430] width 19 height 19
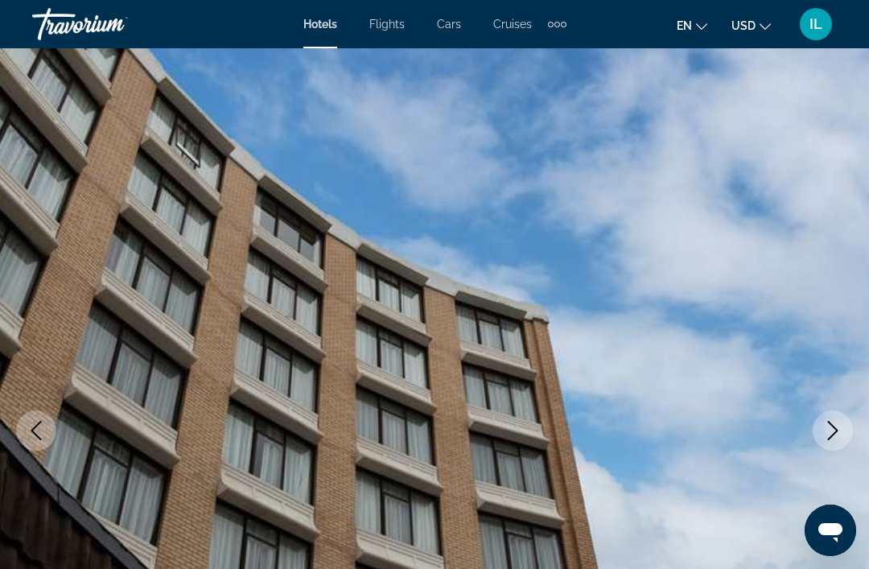
click at [833, 432] on icon "Next image" at bounding box center [832, 430] width 19 height 19
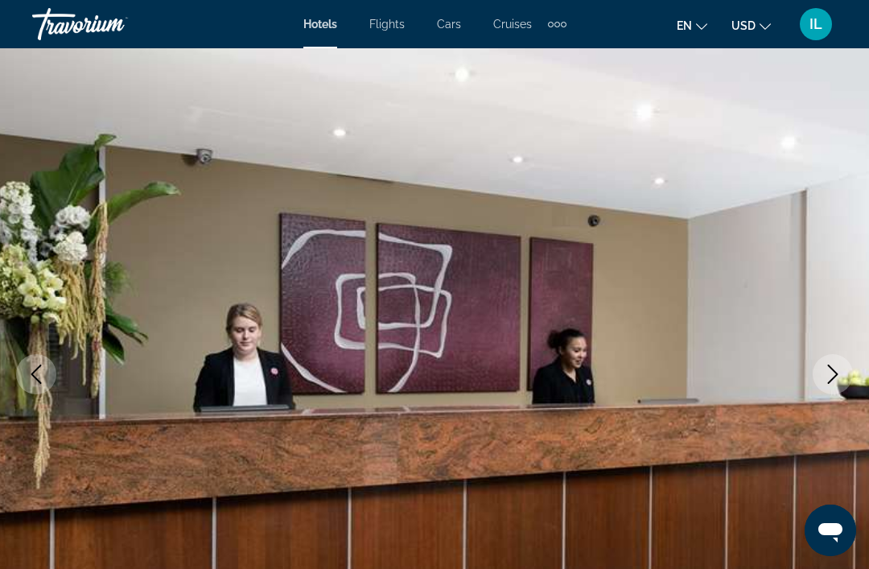
scroll to position [34, 0]
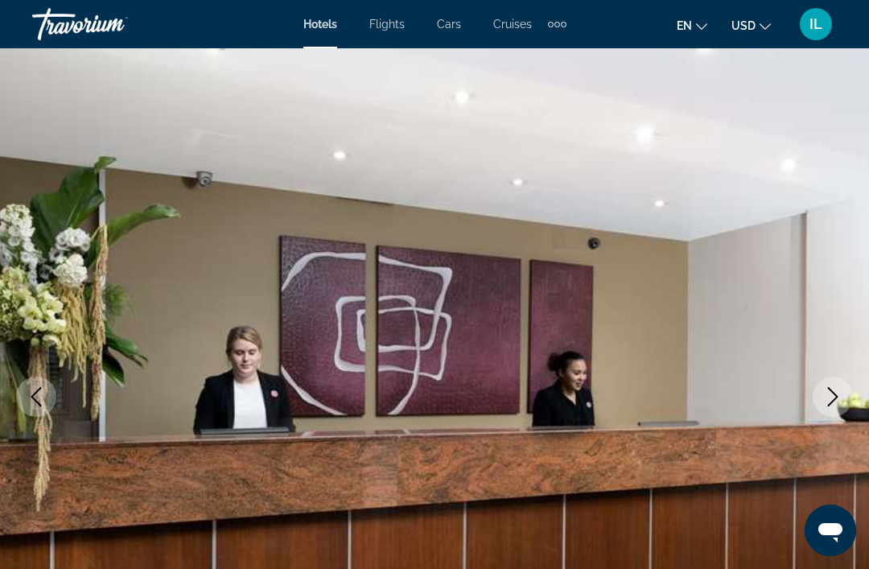
click at [834, 397] on icon "Next image" at bounding box center [832, 396] width 19 height 19
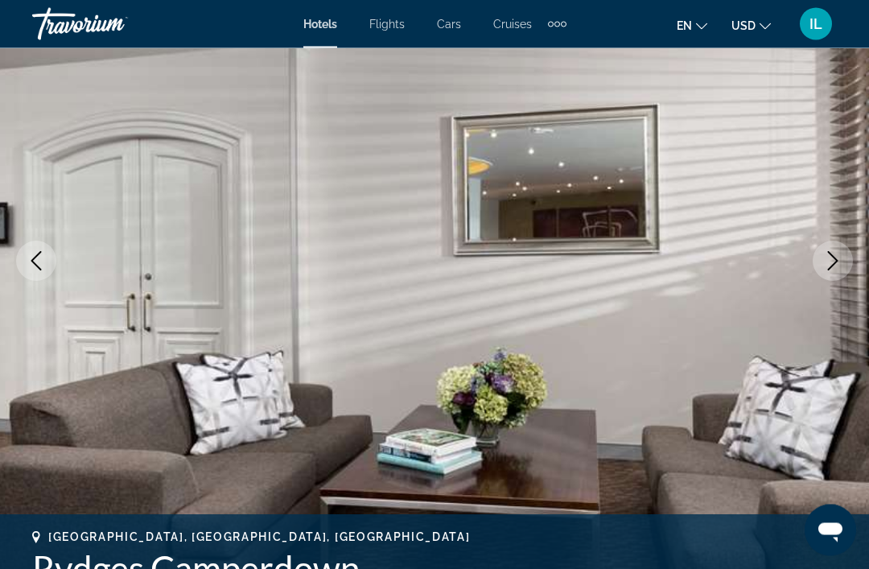
scroll to position [171, 0]
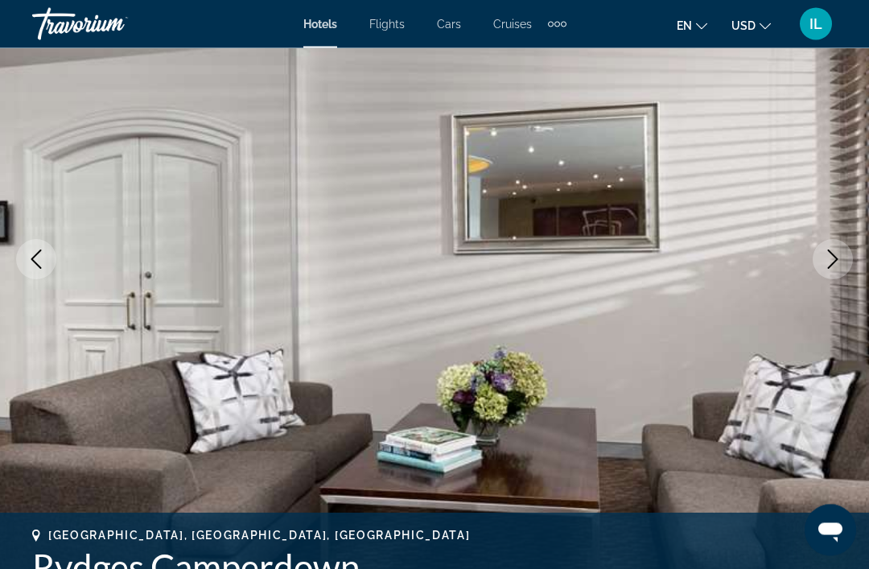
click at [830, 260] on icon "Next image" at bounding box center [832, 259] width 19 height 19
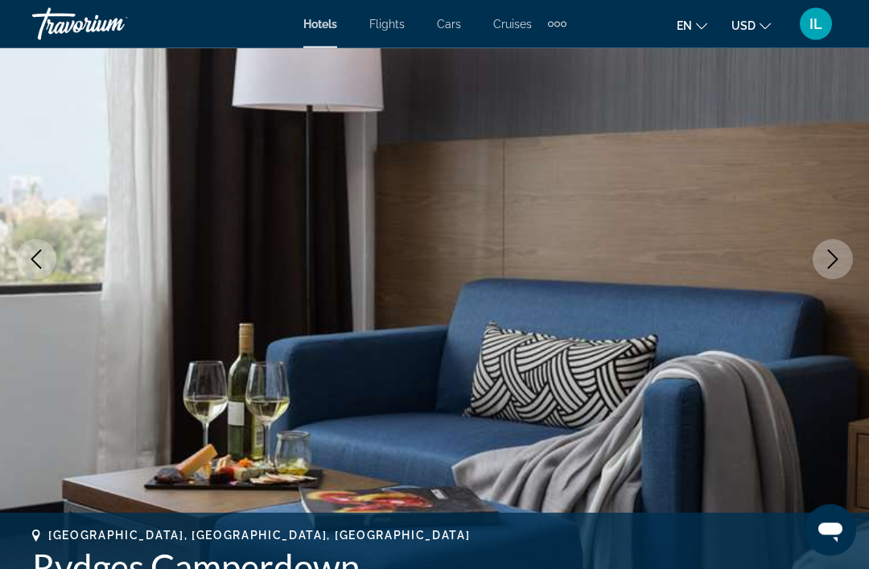
click at [831, 250] on icon "Next image" at bounding box center [832, 259] width 19 height 19
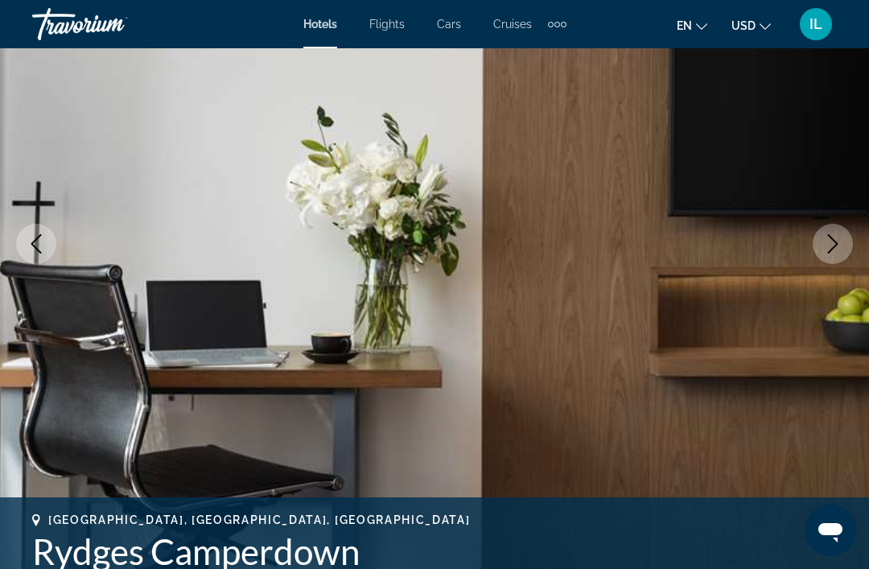
scroll to position [207, 0]
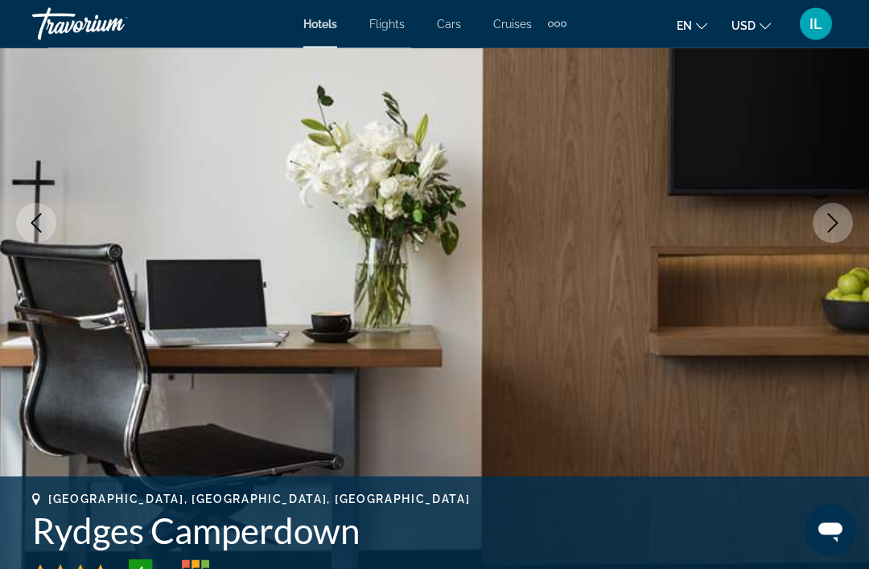
click at [826, 216] on icon "Next image" at bounding box center [832, 223] width 19 height 19
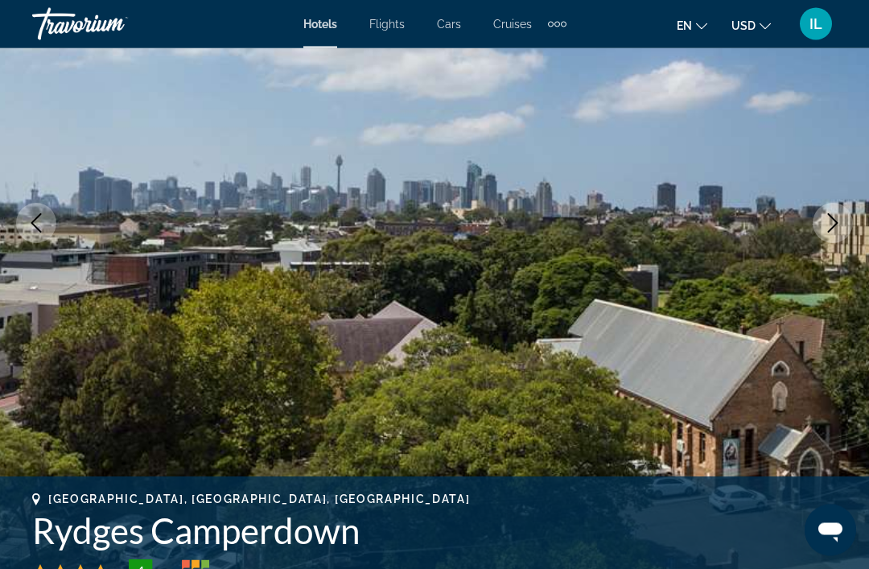
click at [831, 220] on icon "Next image" at bounding box center [832, 223] width 19 height 19
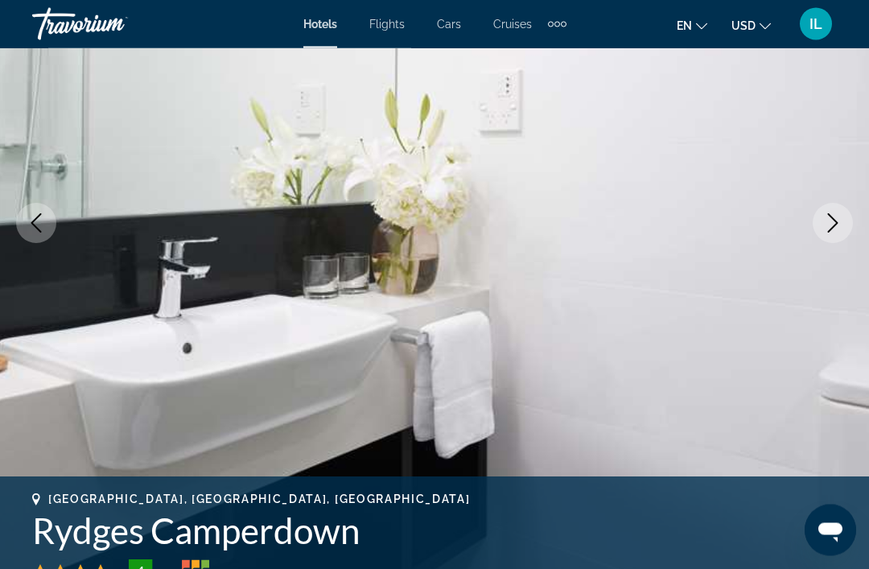
click at [834, 220] on icon "Next image" at bounding box center [832, 223] width 19 height 19
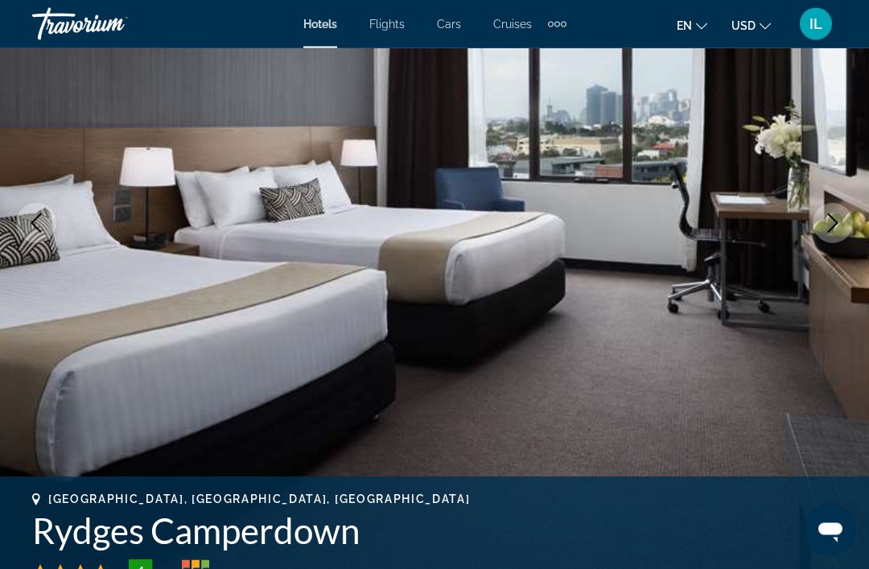
click at [829, 229] on icon "Next image" at bounding box center [832, 223] width 19 height 19
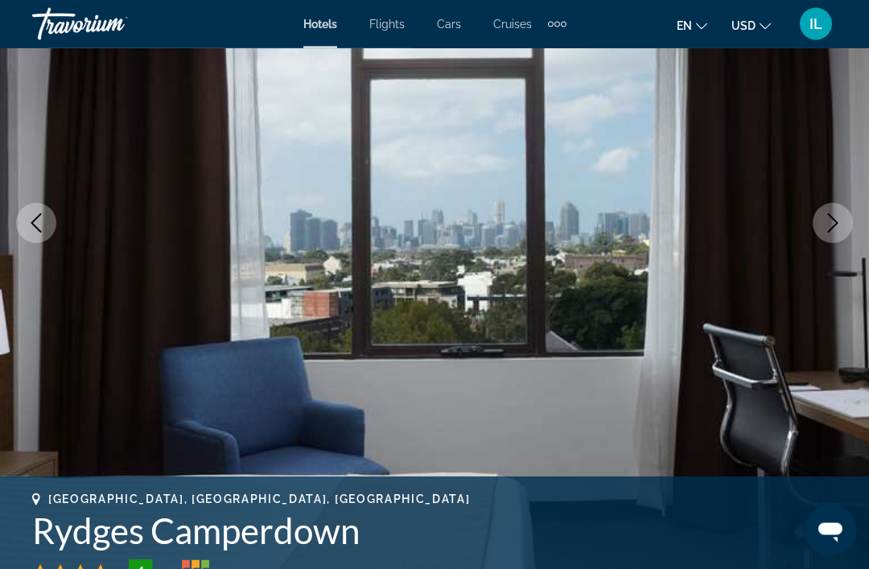
click at [831, 226] on icon "Next image" at bounding box center [832, 223] width 19 height 19
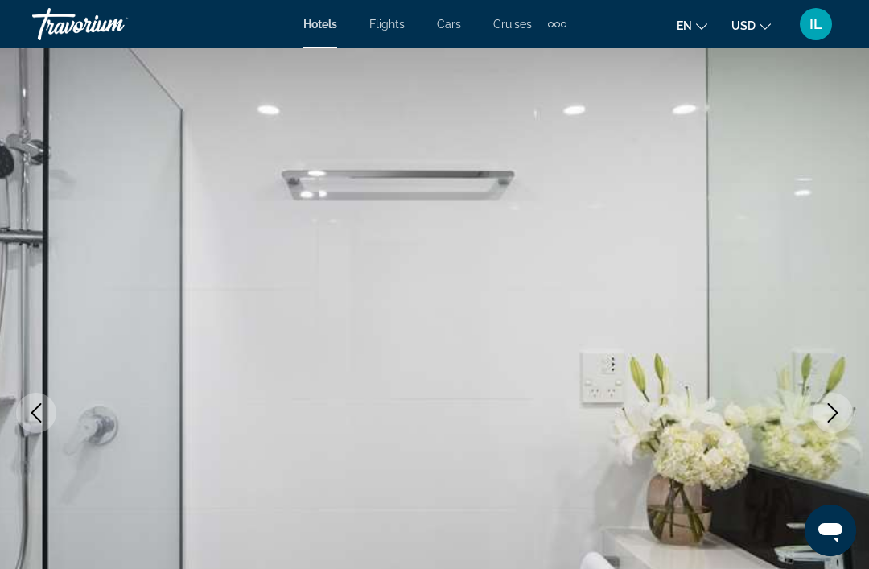
scroll to position [0, 0]
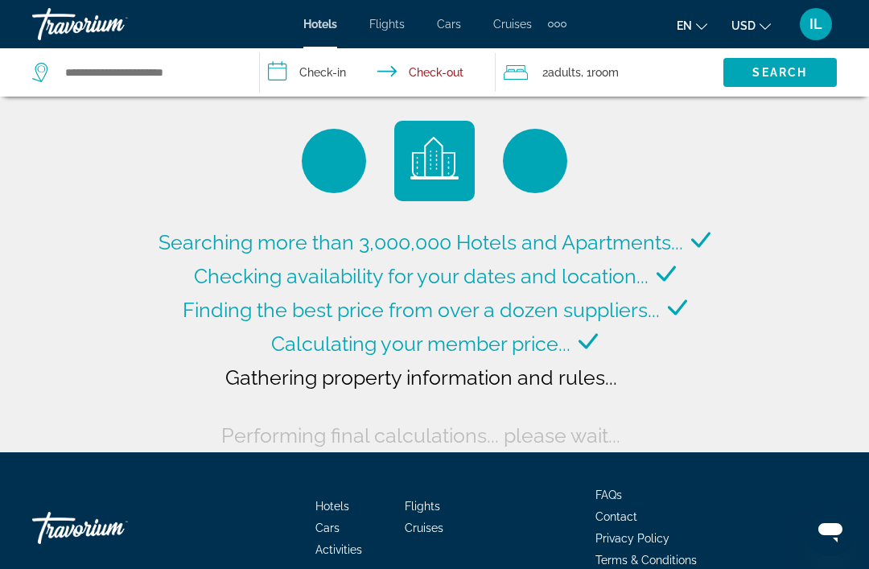
type input "**********"
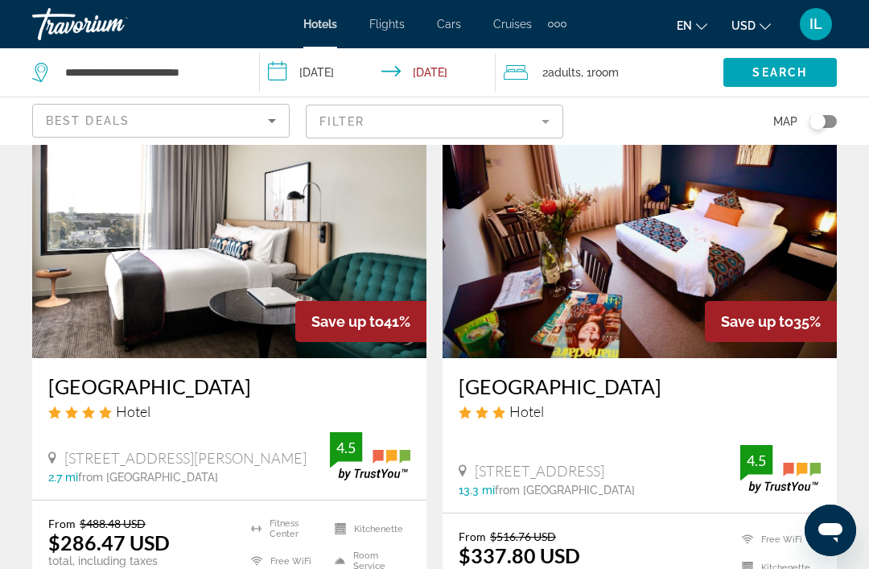
scroll to position [703, 0]
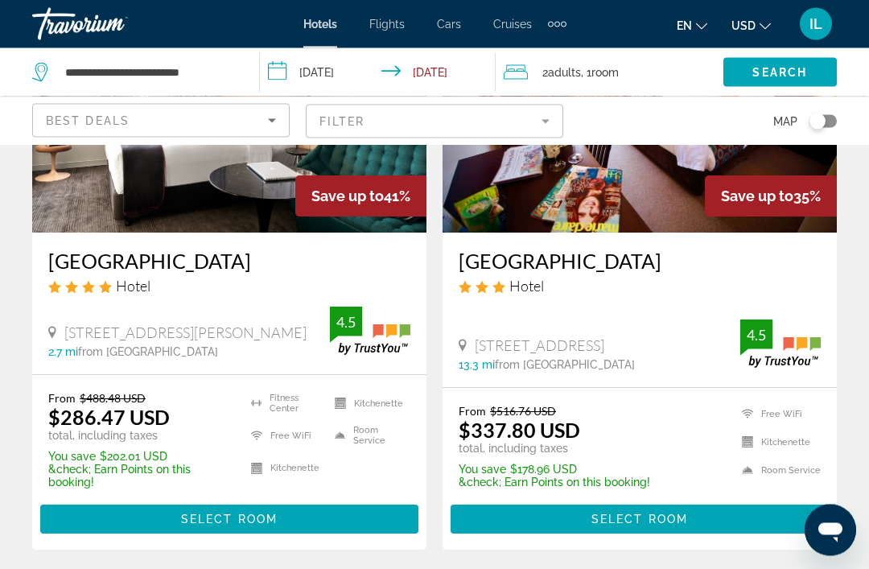
click at [298, 520] on span "Main content" at bounding box center [229, 519] width 378 height 39
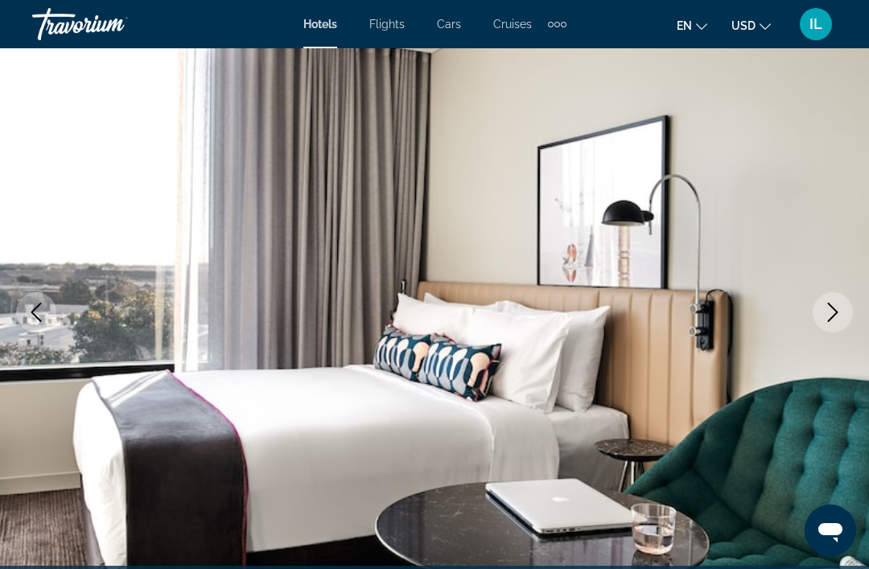
scroll to position [120, 0]
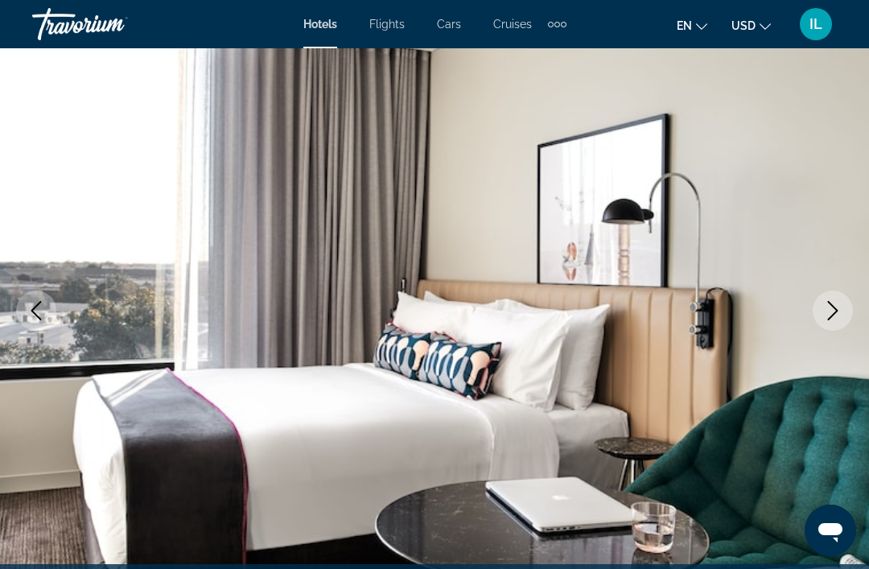
click at [831, 310] on icon "Next image" at bounding box center [832, 310] width 19 height 19
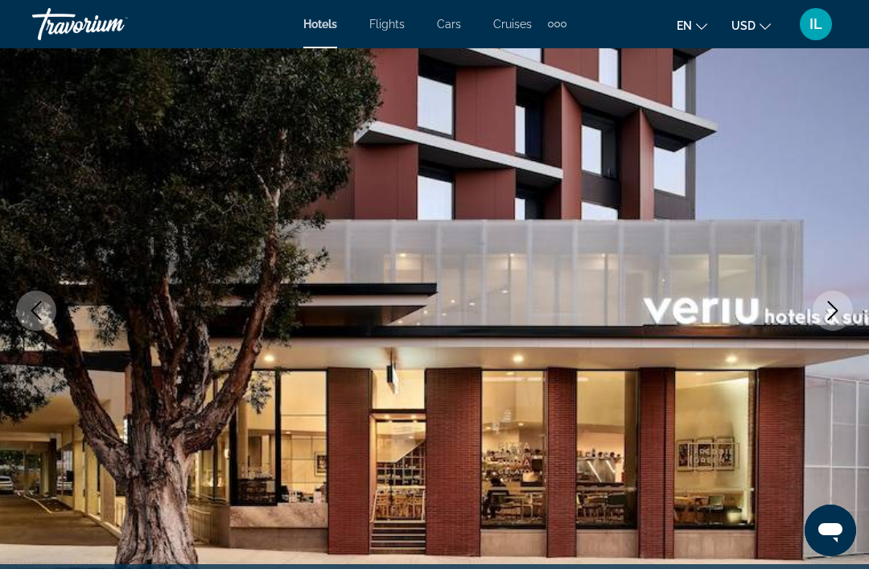
click at [838, 304] on icon "Next image" at bounding box center [832, 310] width 19 height 19
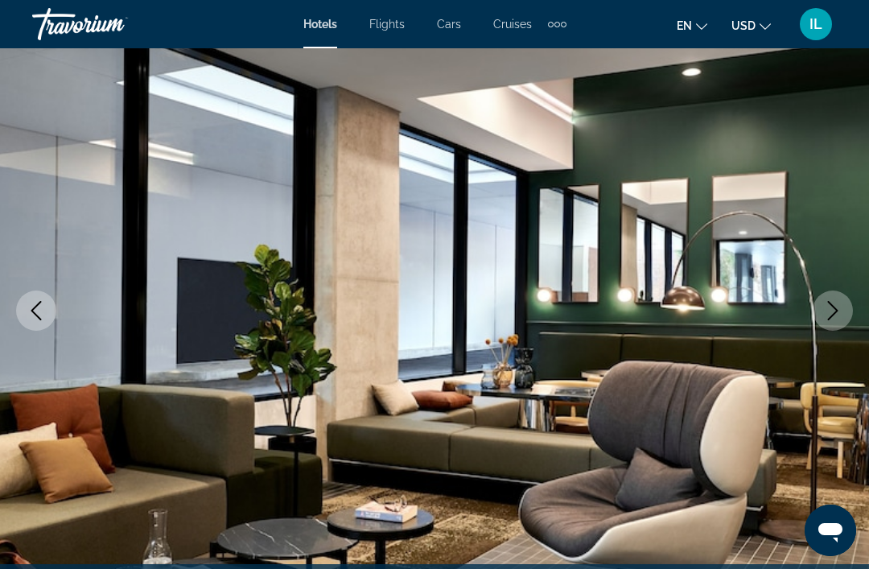
click at [838, 303] on icon "Next image" at bounding box center [832, 310] width 19 height 19
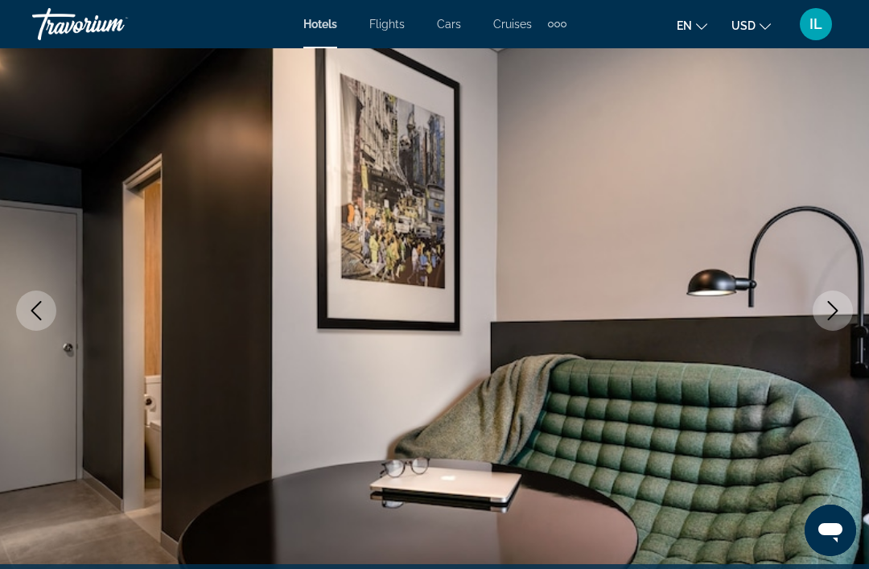
click at [828, 303] on icon "Next image" at bounding box center [832, 310] width 19 height 19
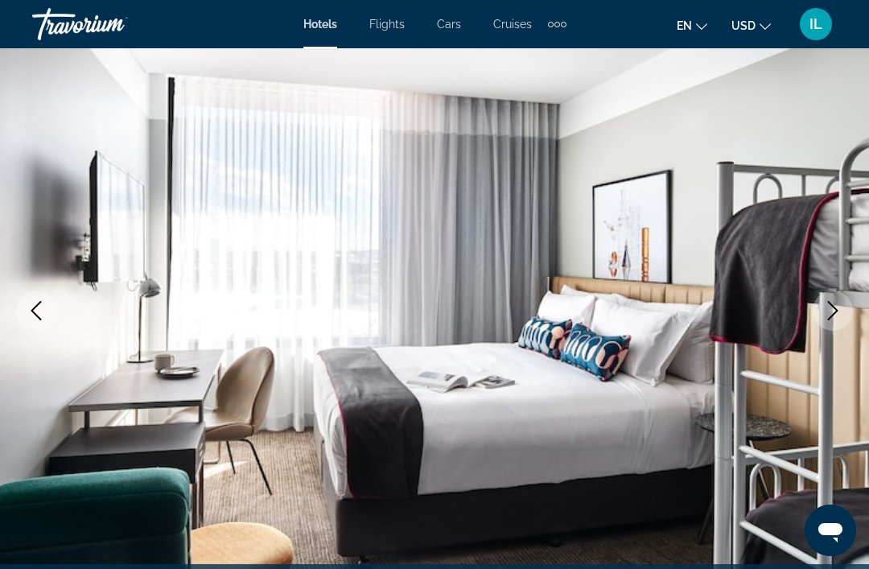
click at [831, 307] on icon "Next image" at bounding box center [832, 310] width 19 height 19
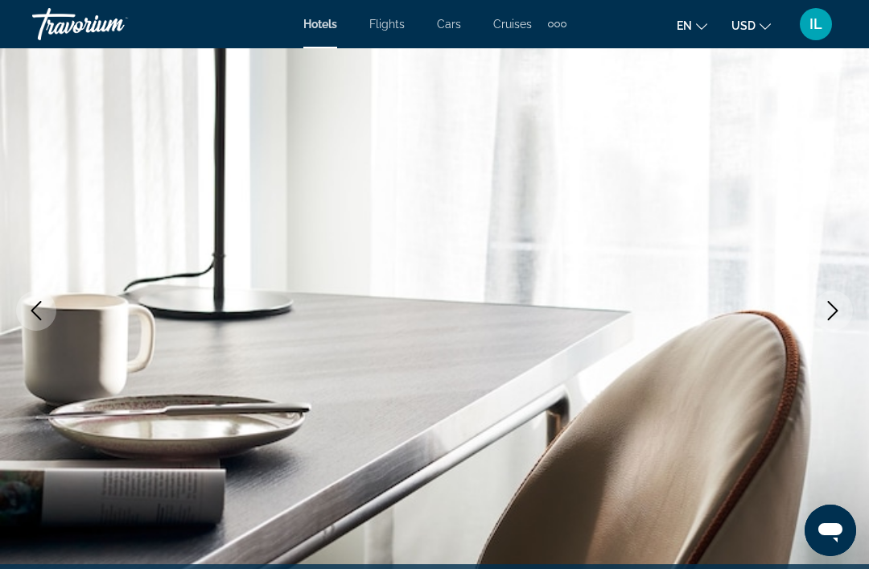
click at [842, 305] on button "Next image" at bounding box center [833, 310] width 40 height 40
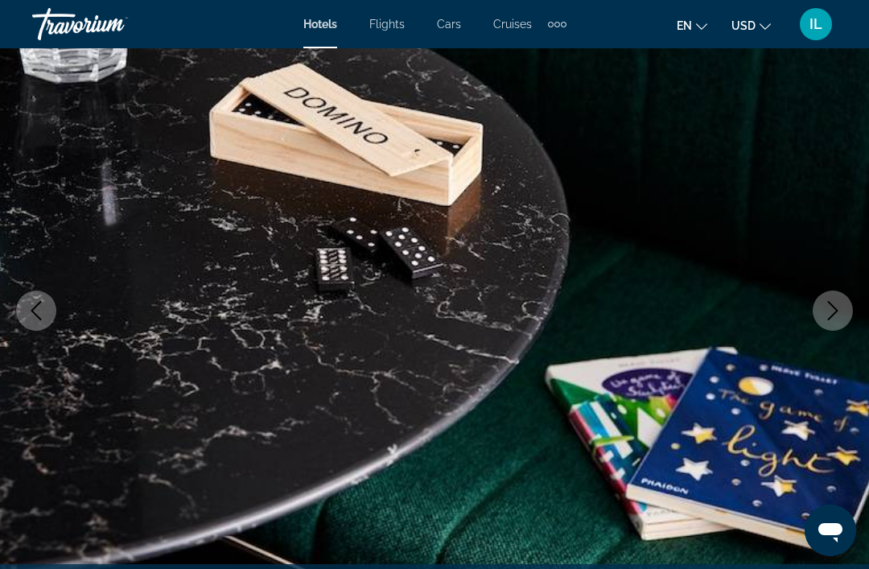
click at [828, 312] on icon "Next image" at bounding box center [832, 310] width 19 height 19
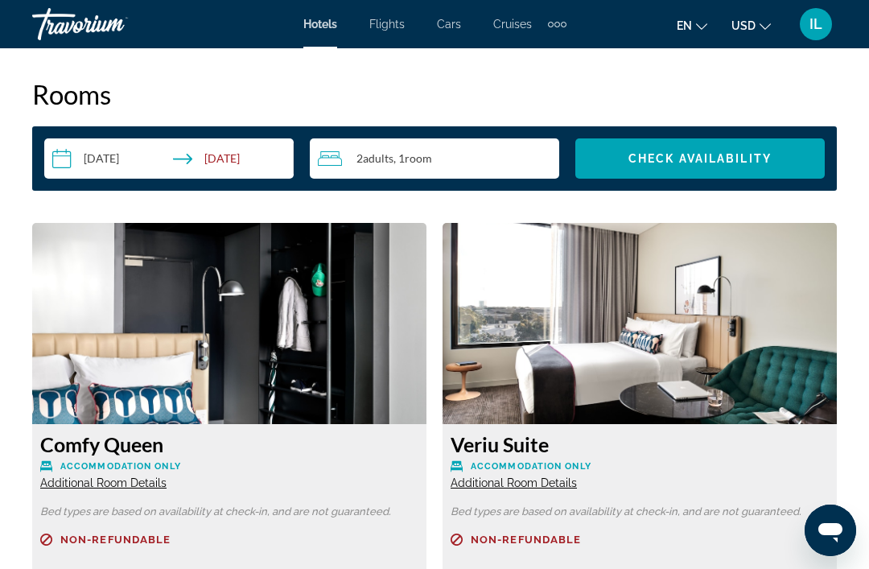
scroll to position [2298, 0]
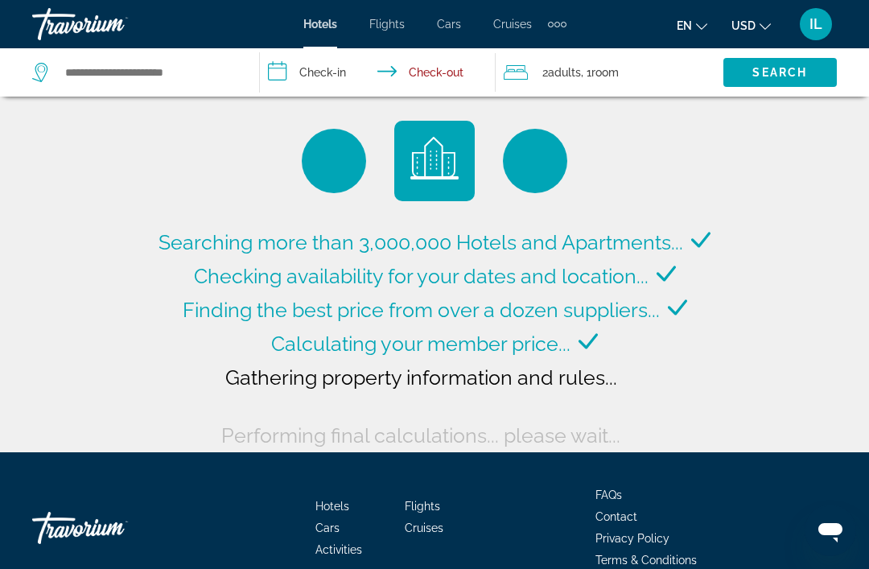
type input "**********"
